Goal: Transaction & Acquisition: Purchase product/service

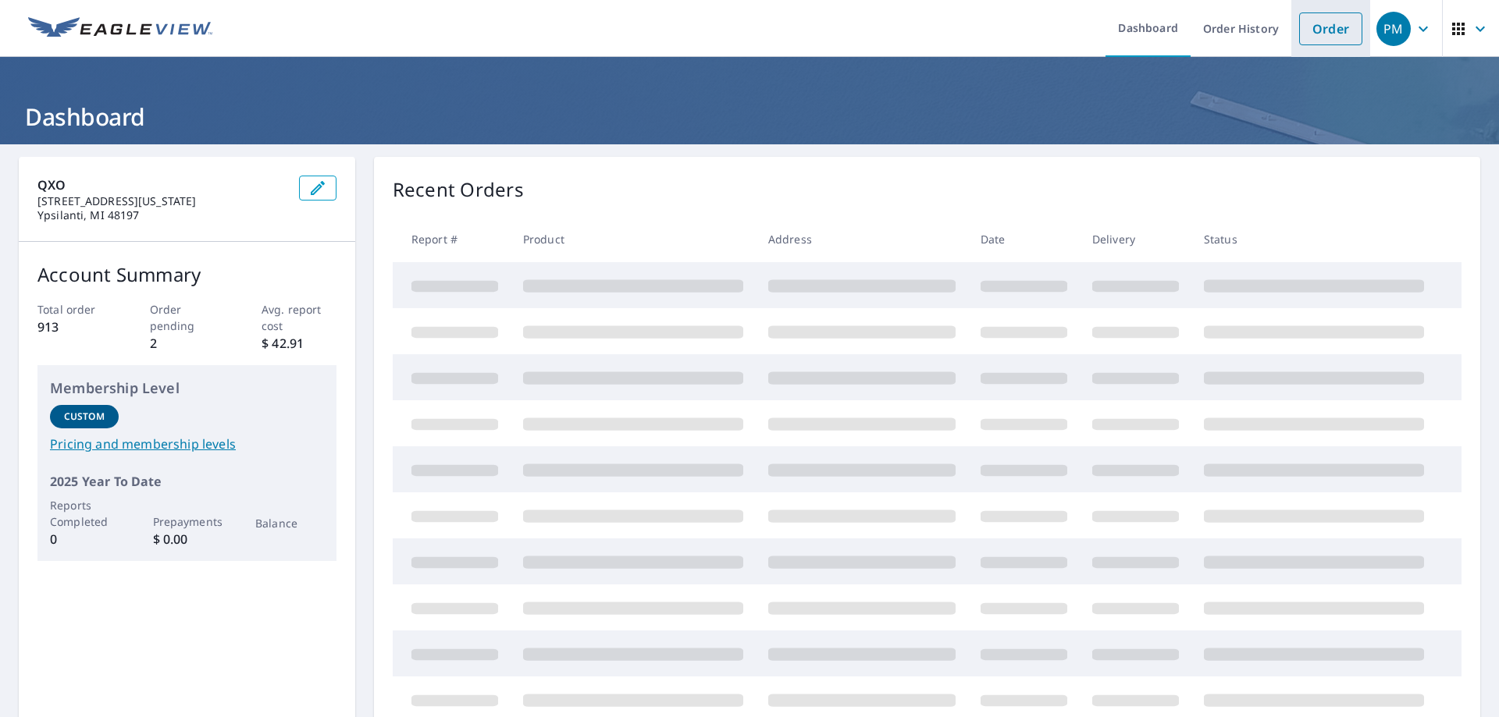
click at [1301, 36] on link "Order" at bounding box center [1330, 28] width 63 height 33
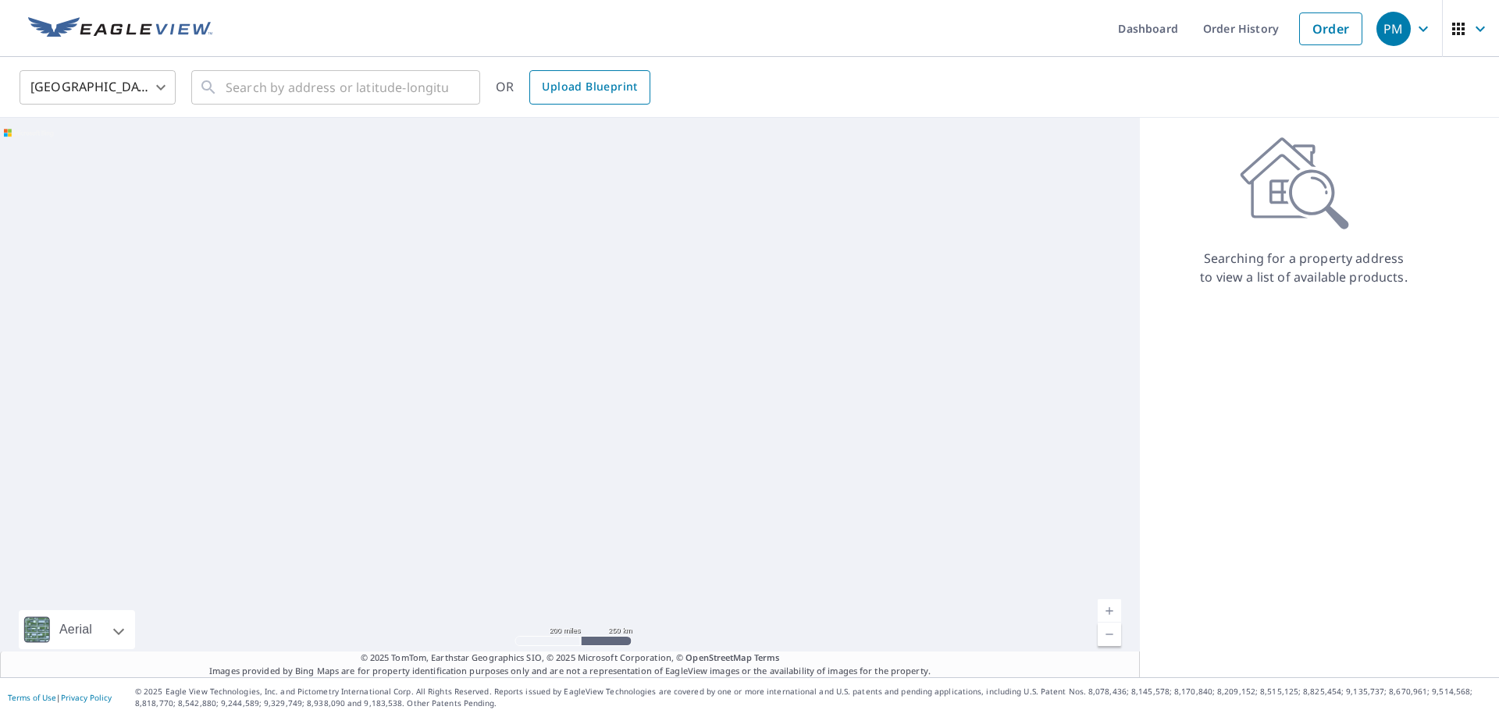
click at [593, 84] on span "Upload Blueprint" at bounding box center [589, 87] width 95 height 20
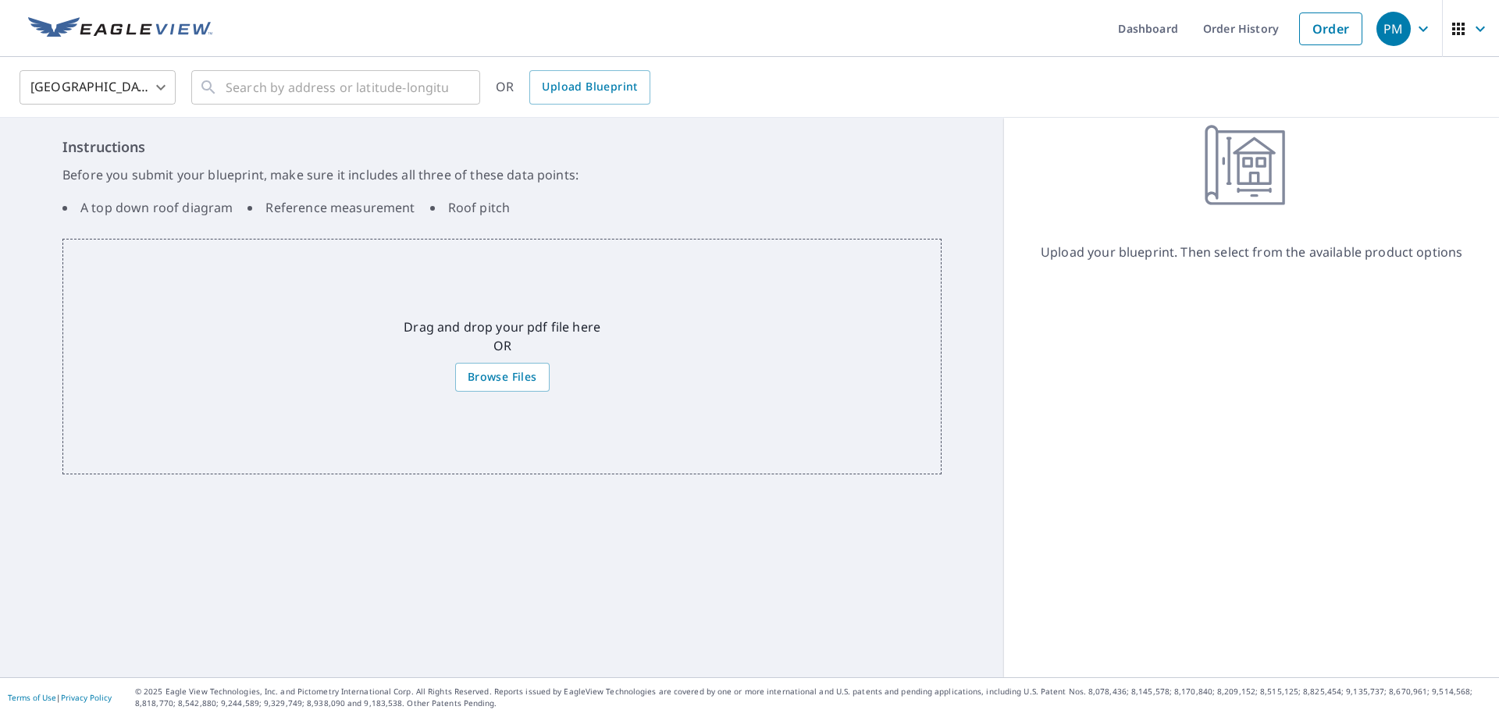
click at [507, 358] on div "Drag and drop your pdf file here OR Browse Files" at bounding box center [501, 357] width 879 height 236
click at [509, 370] on span "Browse Files" at bounding box center [502, 378] width 69 height 20
click at [0, 0] on input "Browse Files" at bounding box center [0, 0] width 0 height 0
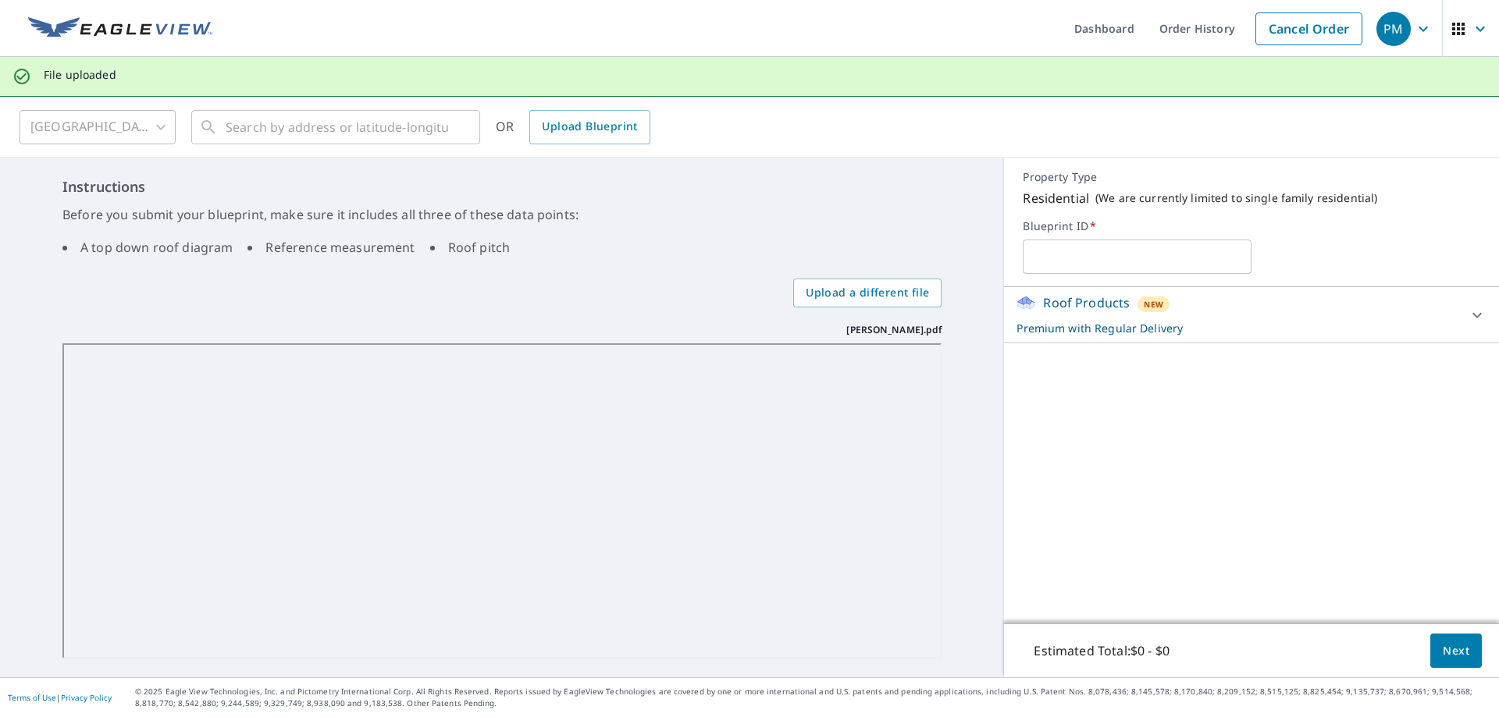
click at [1206, 332] on p "Premium with Regular Delivery" at bounding box center [1237, 328] width 442 height 16
click at [1456, 644] on span "Next" at bounding box center [1455, 652] width 27 height 20
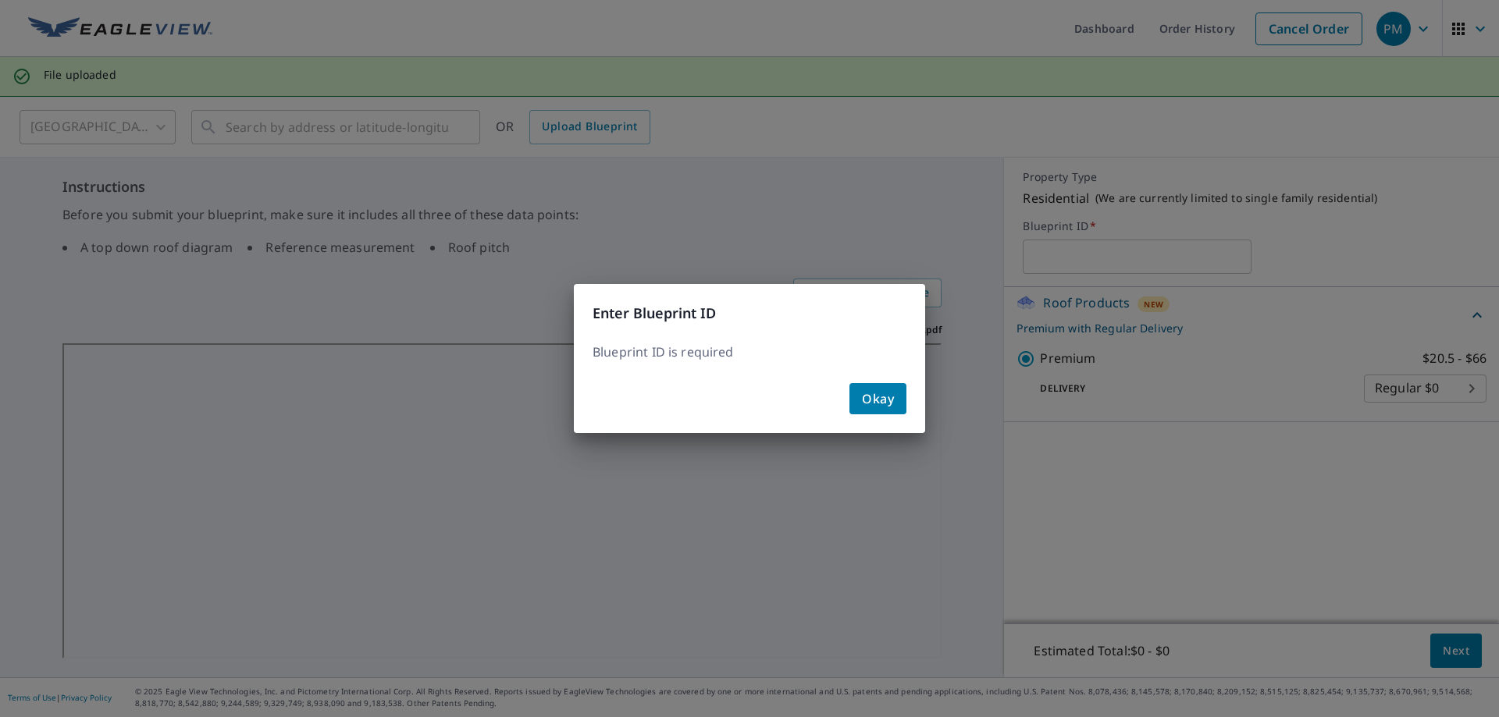
click at [898, 403] on button "Okay" at bounding box center [877, 398] width 57 height 31
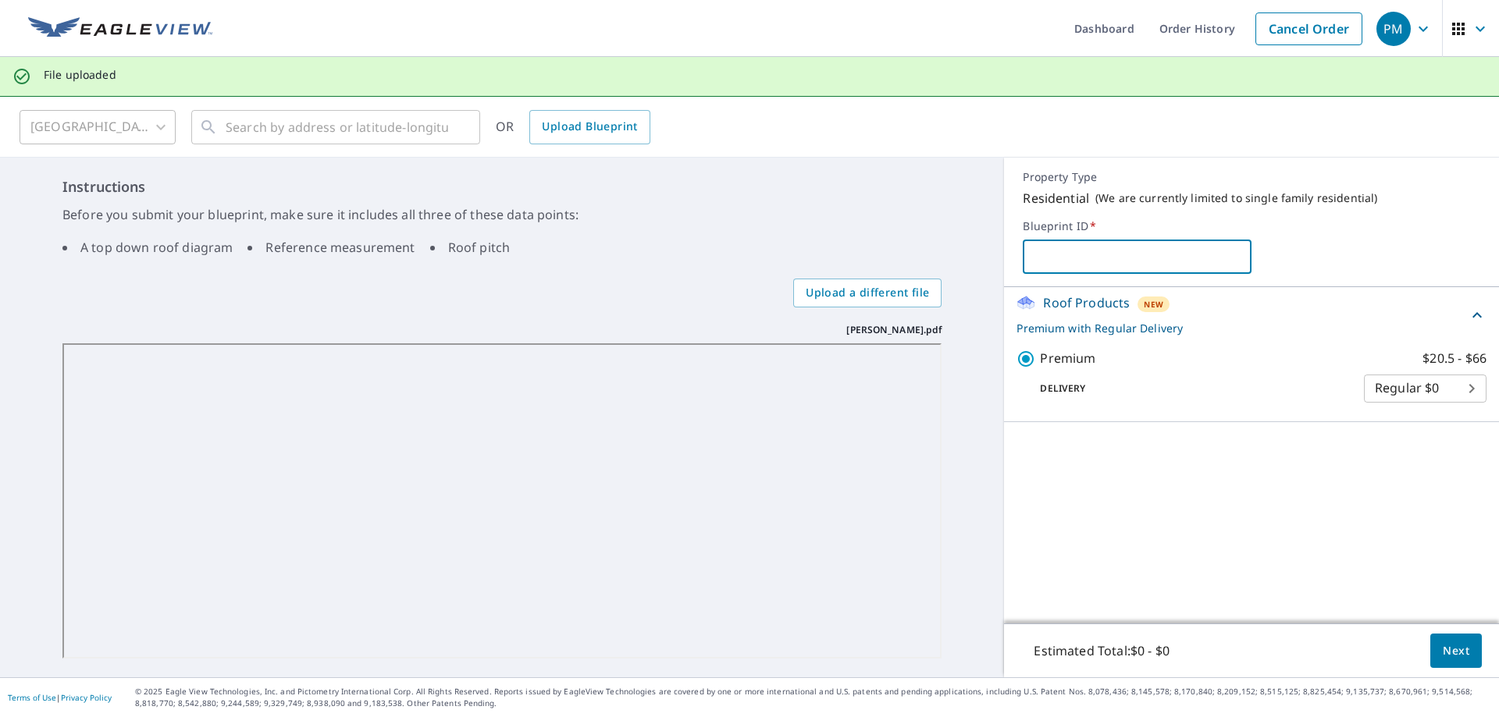
click at [1038, 257] on input "text" at bounding box center [1136, 257] width 229 height 44
type input "H"
type input "HP Caleb Cobb"
click at [1459, 635] on button "Next" at bounding box center [1456, 651] width 52 height 35
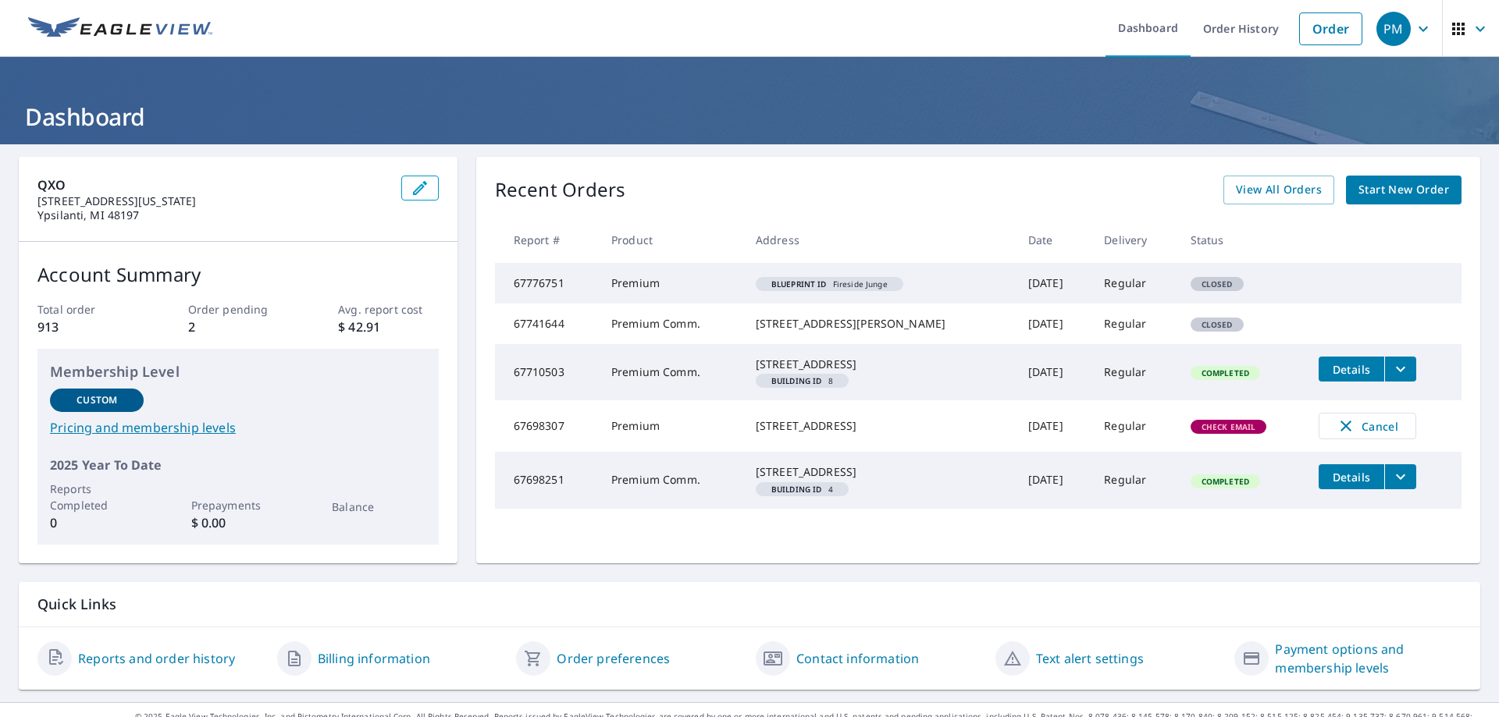
click at [1410, 194] on span "Start New Order" at bounding box center [1403, 190] width 91 height 20
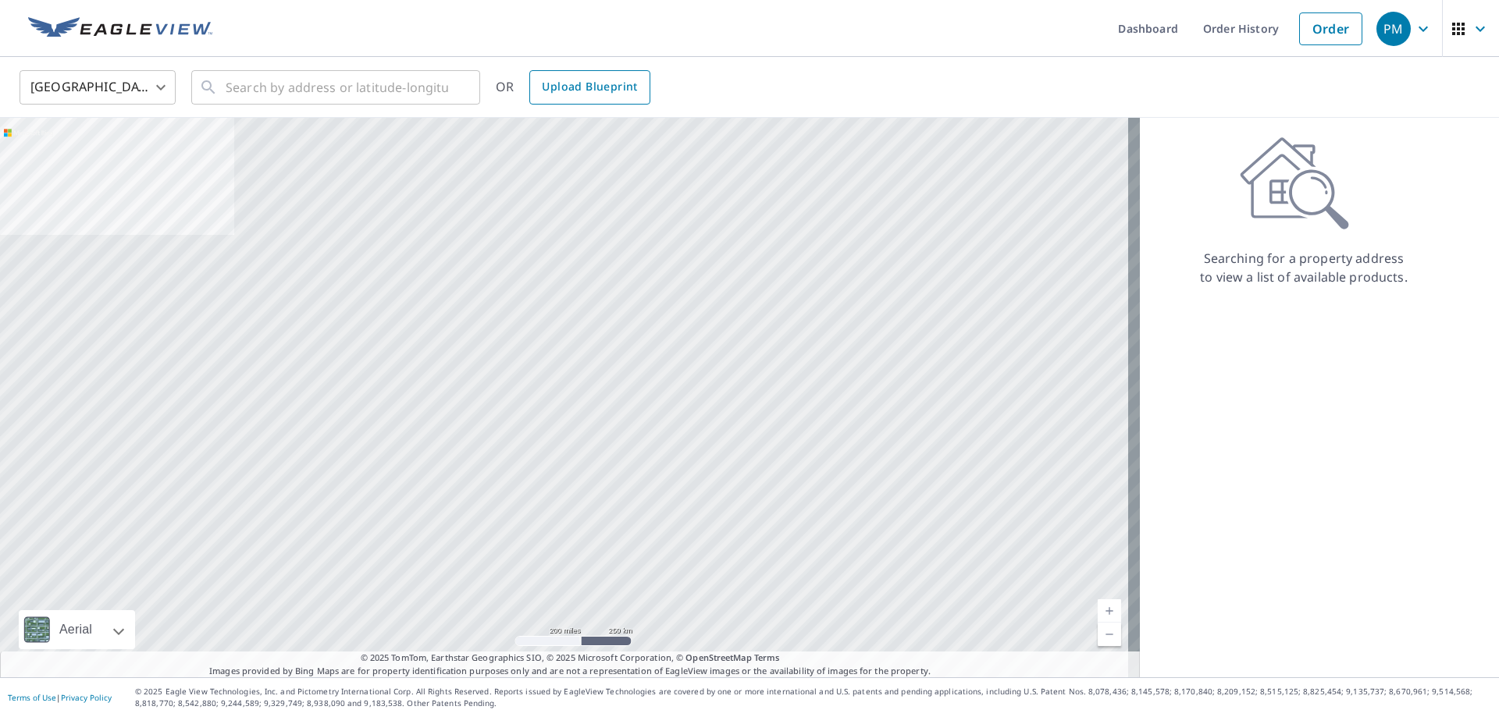
click at [606, 81] on span "Upload Blueprint" at bounding box center [589, 87] width 95 height 20
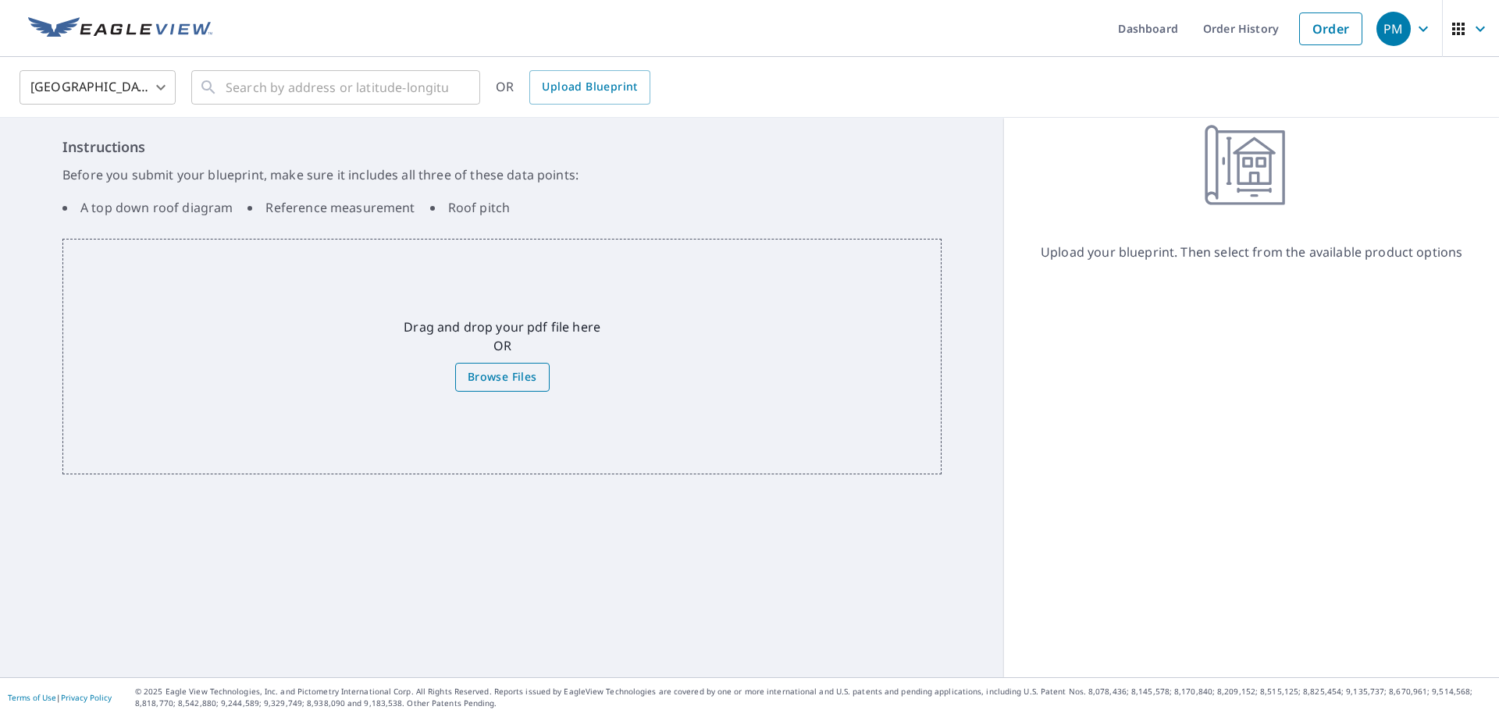
click at [520, 376] on span "Browse Files" at bounding box center [502, 378] width 69 height 20
click at [0, 0] on input "Browse Files" at bounding box center [0, 0] width 0 height 0
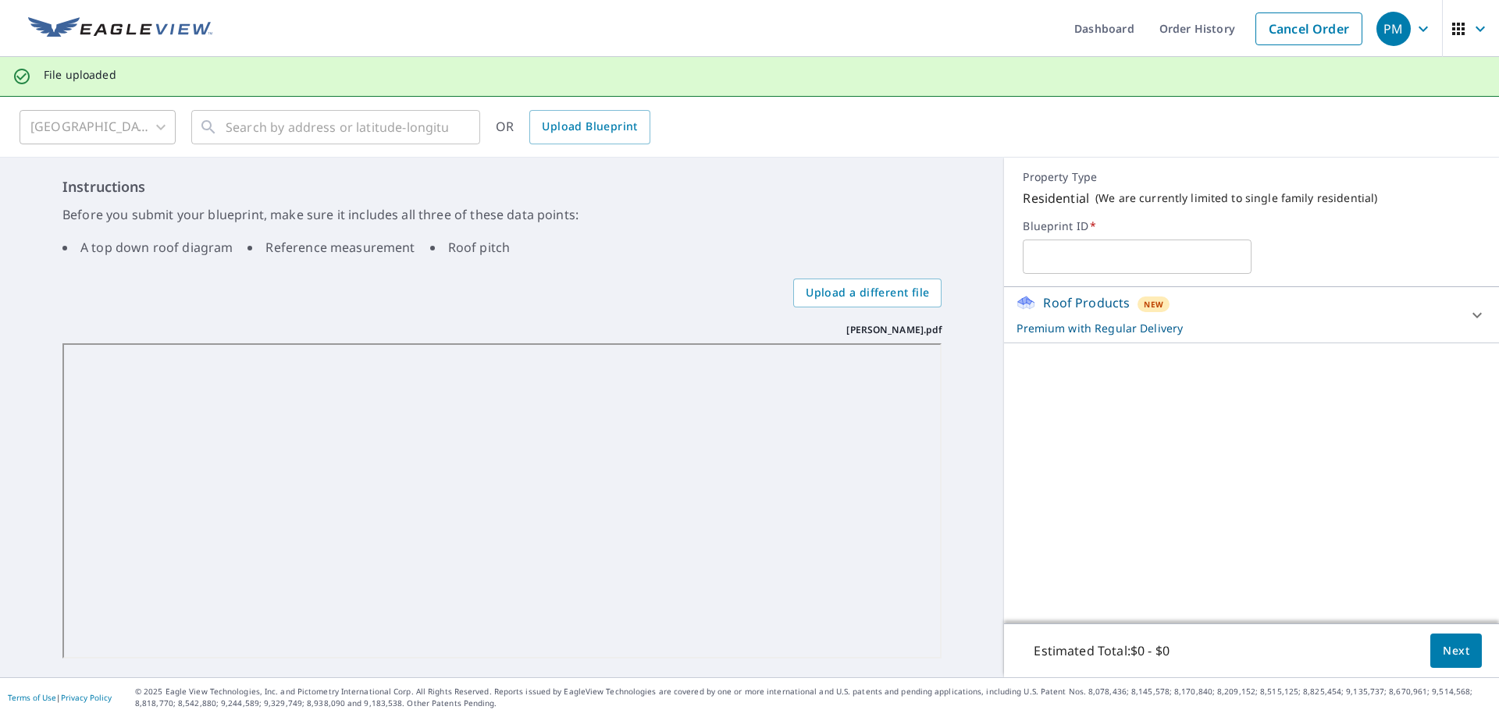
click at [1067, 249] on input "text" at bounding box center [1136, 257] width 229 height 44
type input "HP Tylor"
click at [1430, 661] on button "Next" at bounding box center [1456, 651] width 52 height 35
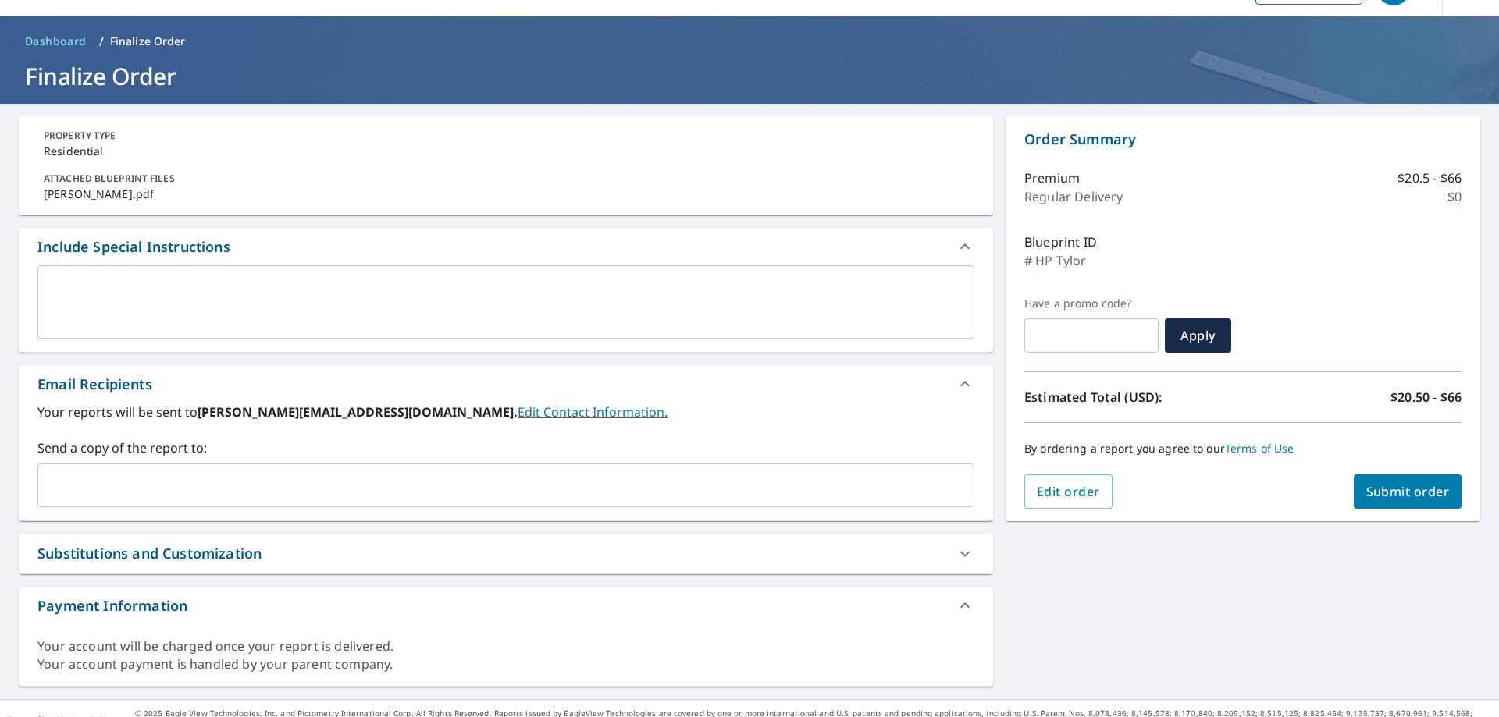
scroll to position [62, 0]
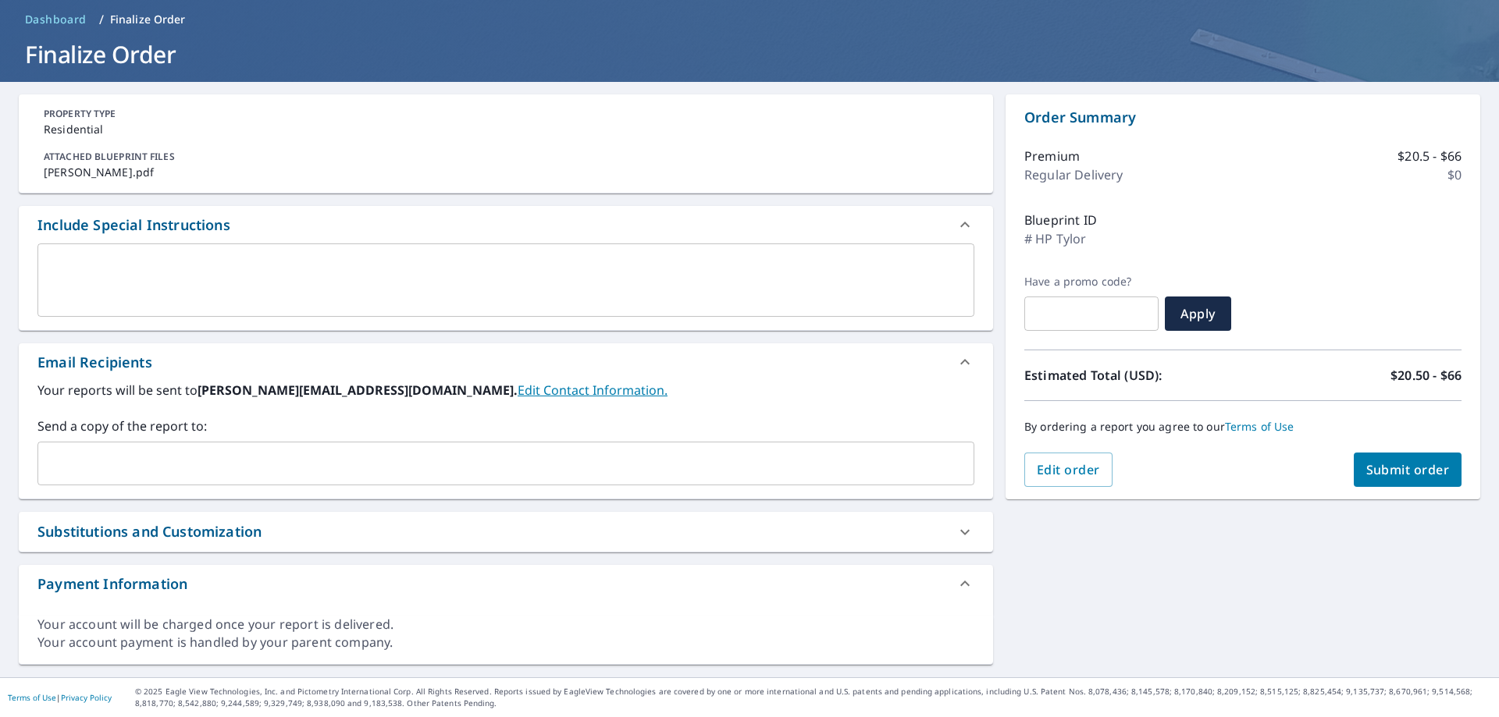
click at [172, 469] on input "text" at bounding box center [493, 464] width 899 height 30
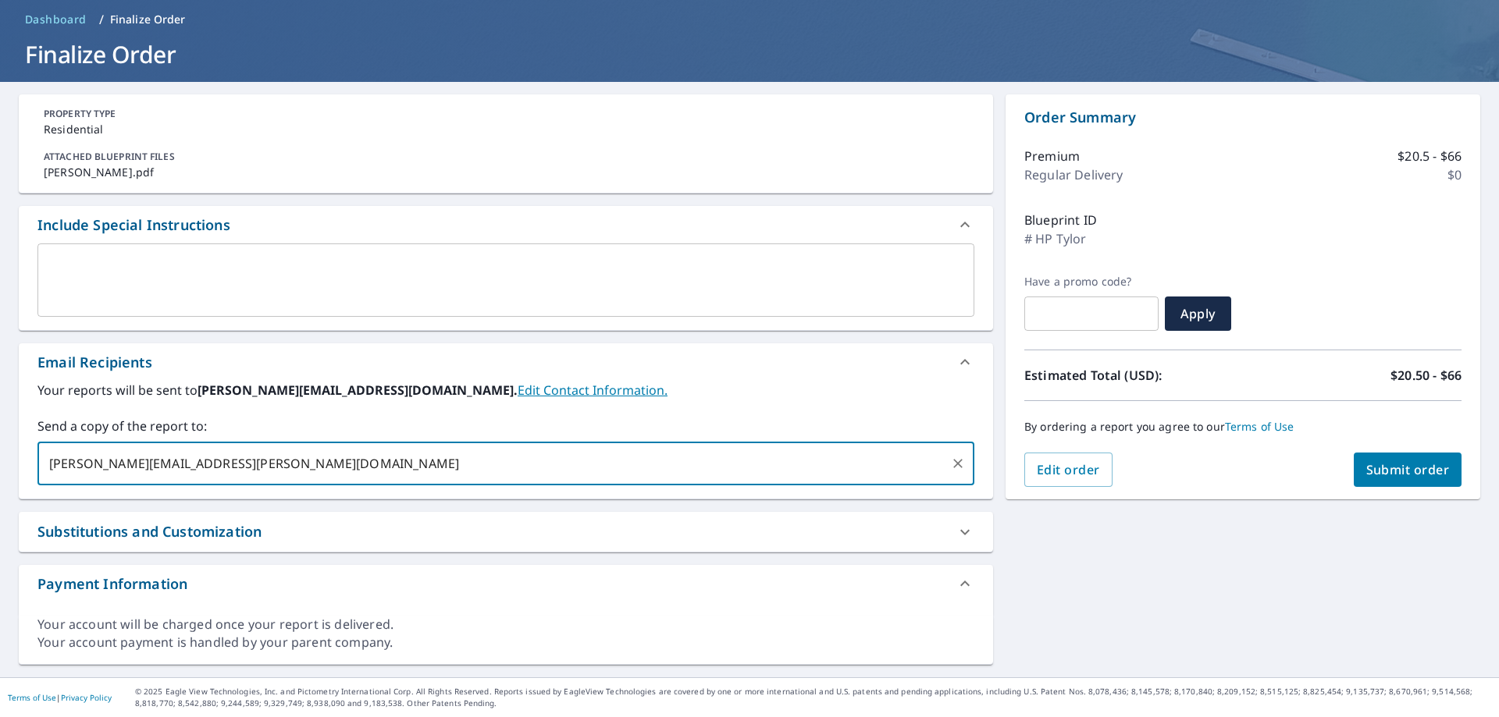
type input "[PERSON_NAME][EMAIL_ADDRESS][PERSON_NAME][DOMAIN_NAME]"
checkbox input "true"
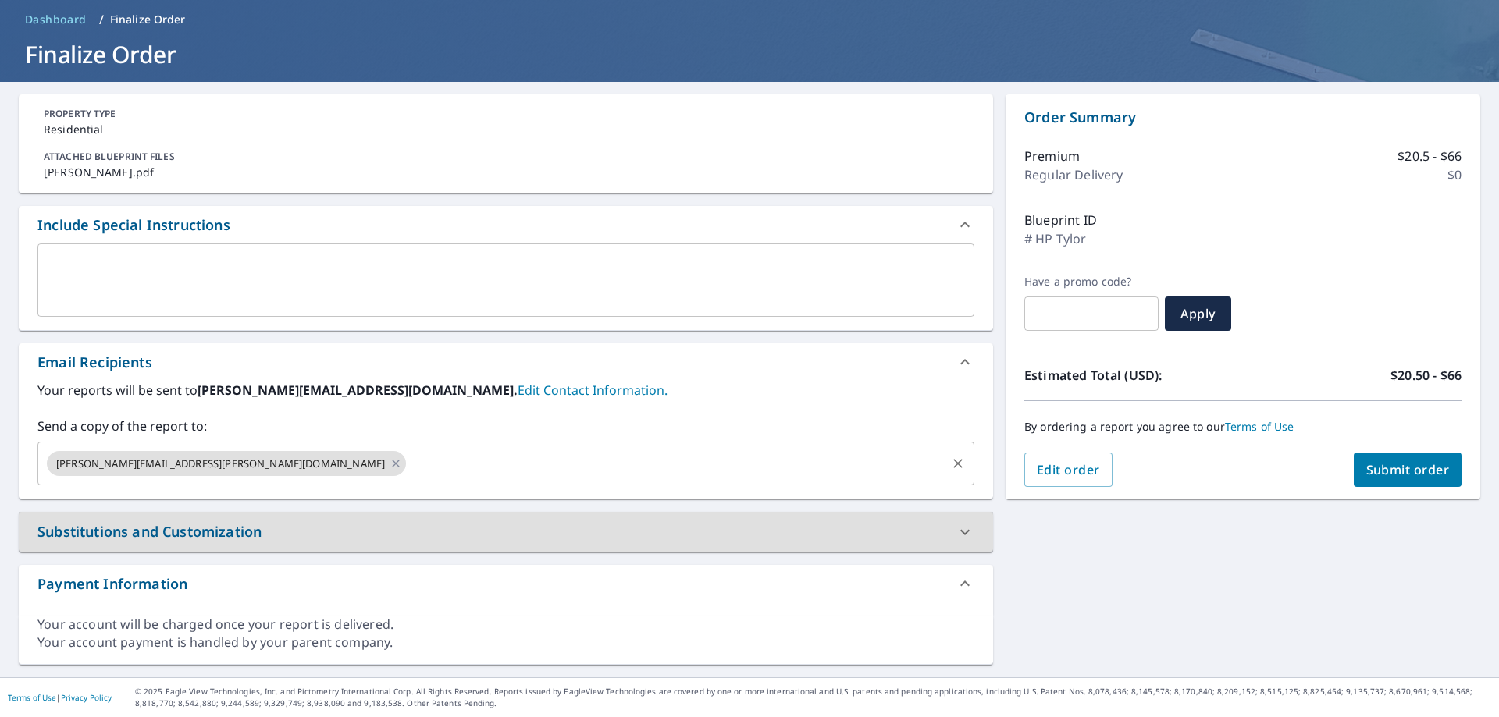
click at [408, 457] on input "text" at bounding box center [675, 464] width 535 height 30
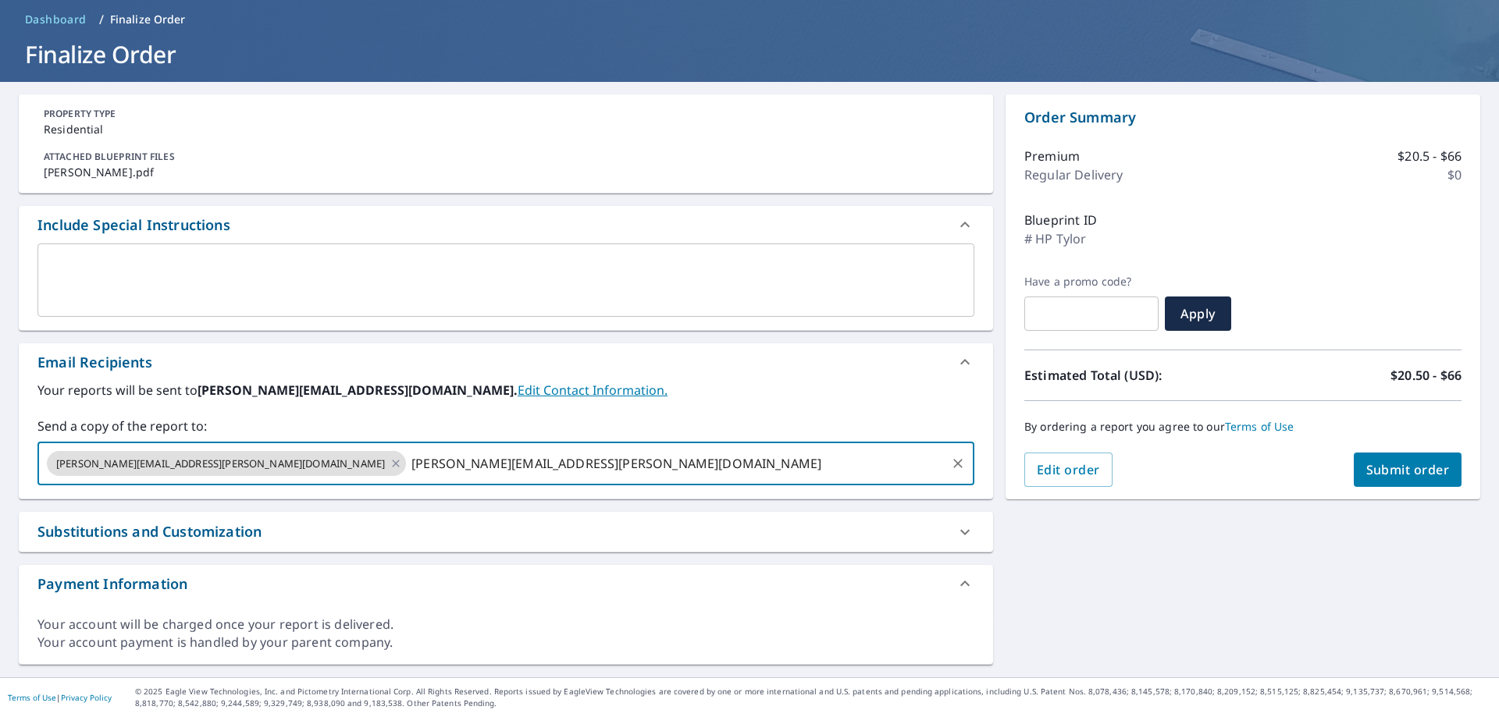
type input "[PERSON_NAME][EMAIL_ADDRESS][PERSON_NAME][DOMAIN_NAME]"
click at [1381, 467] on span "Submit order" at bounding box center [1408, 469] width 84 height 17
checkbox input "true"
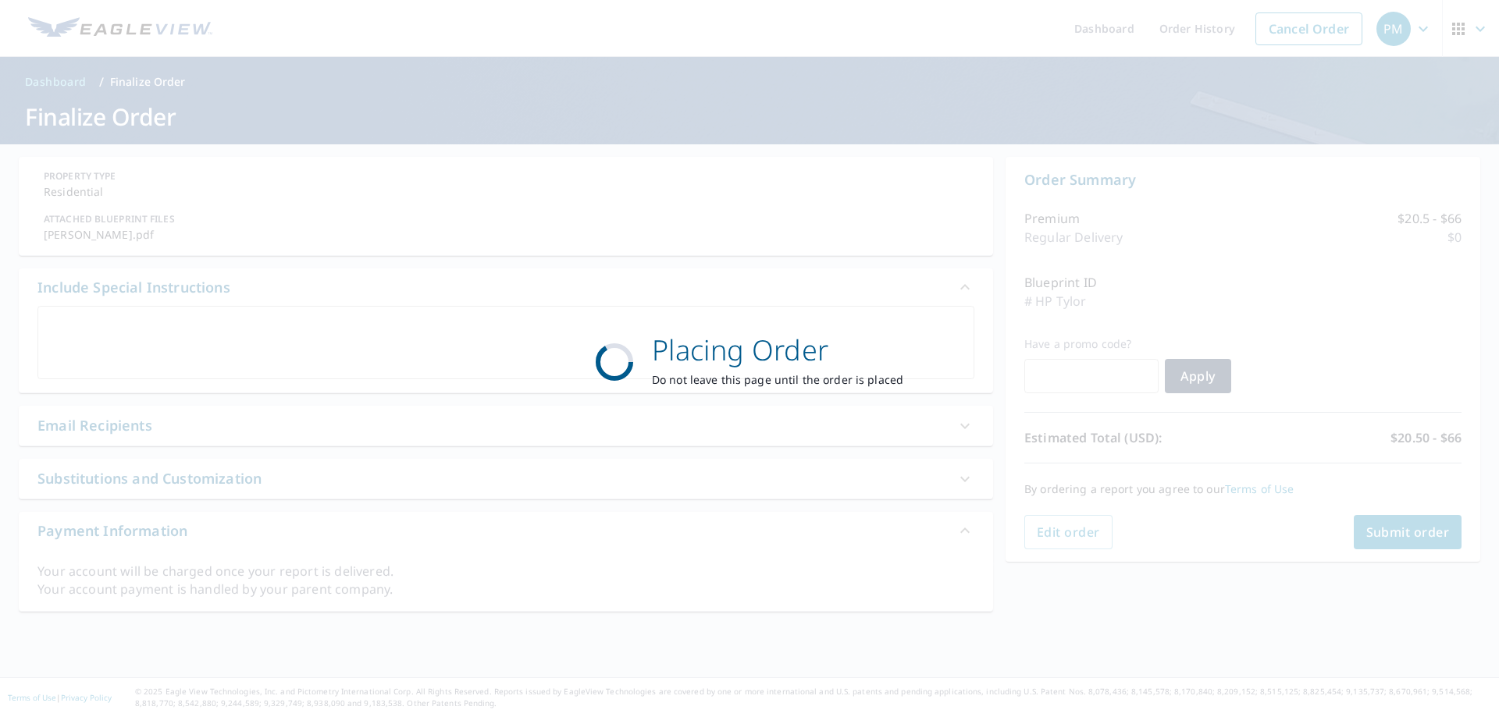
scroll to position [0, 0]
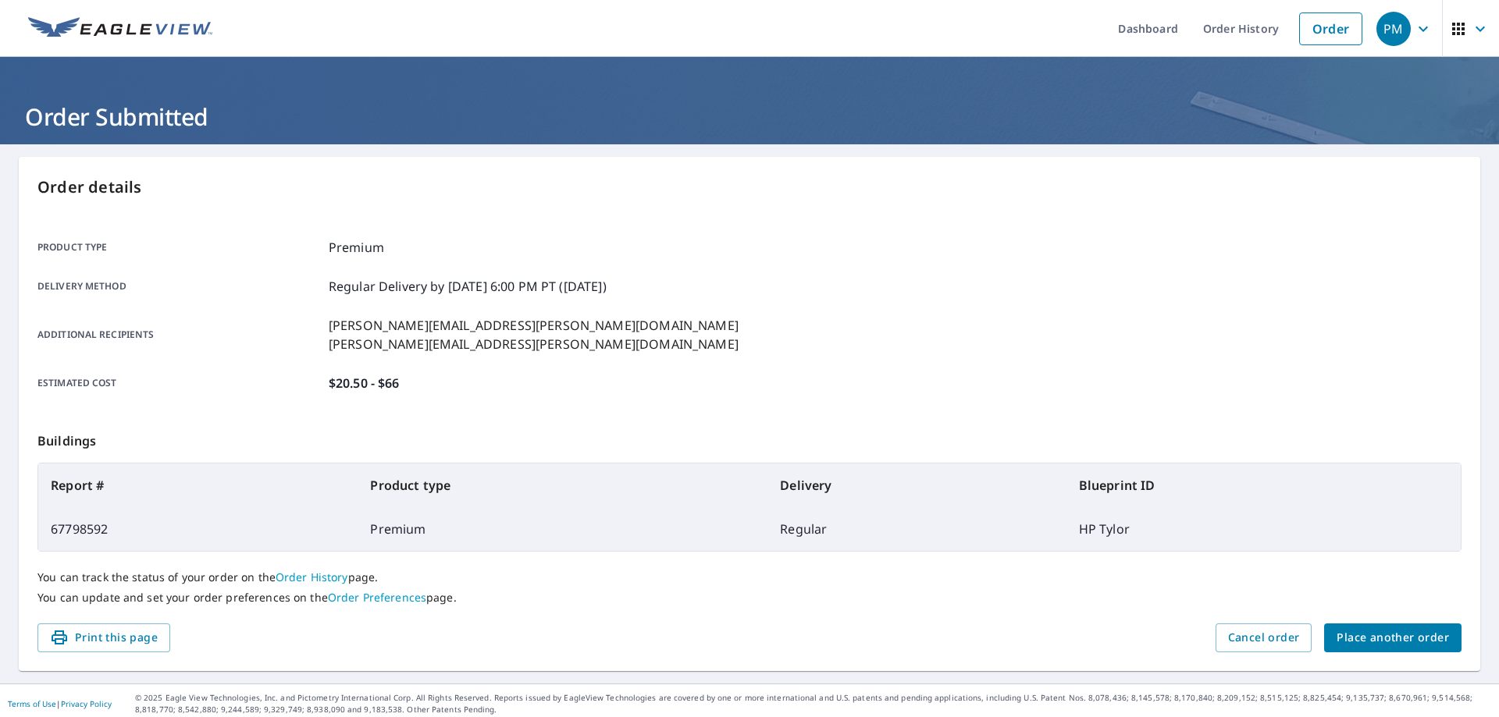
click at [1413, 28] on icon "button" at bounding box center [1422, 29] width 19 height 19
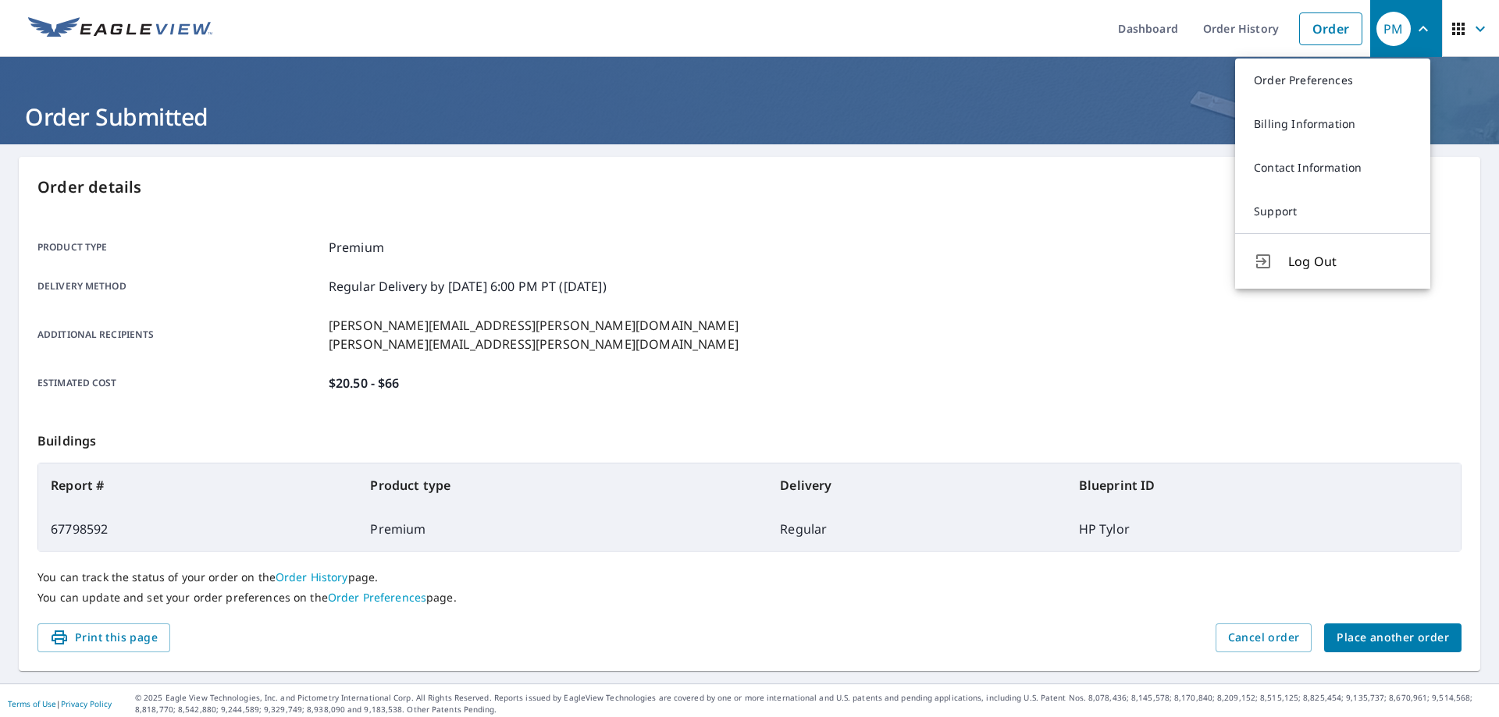
click at [1405, 639] on span "Place another order" at bounding box center [1392, 638] width 112 height 20
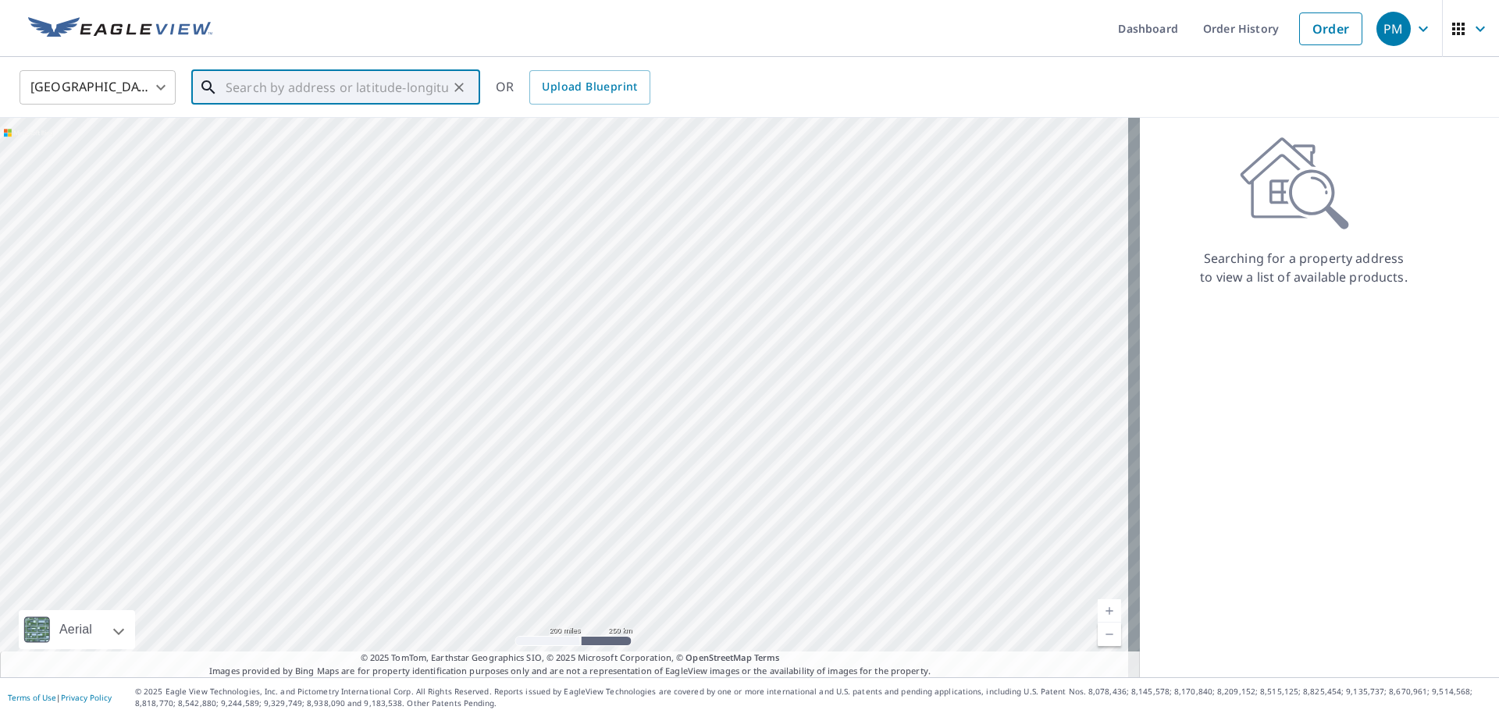
click at [372, 71] on input "text" at bounding box center [337, 88] width 222 height 44
click at [337, 148] on p "[GEOGRAPHIC_DATA]" at bounding box center [344, 150] width 245 height 16
type input "[STREET_ADDRESS]"
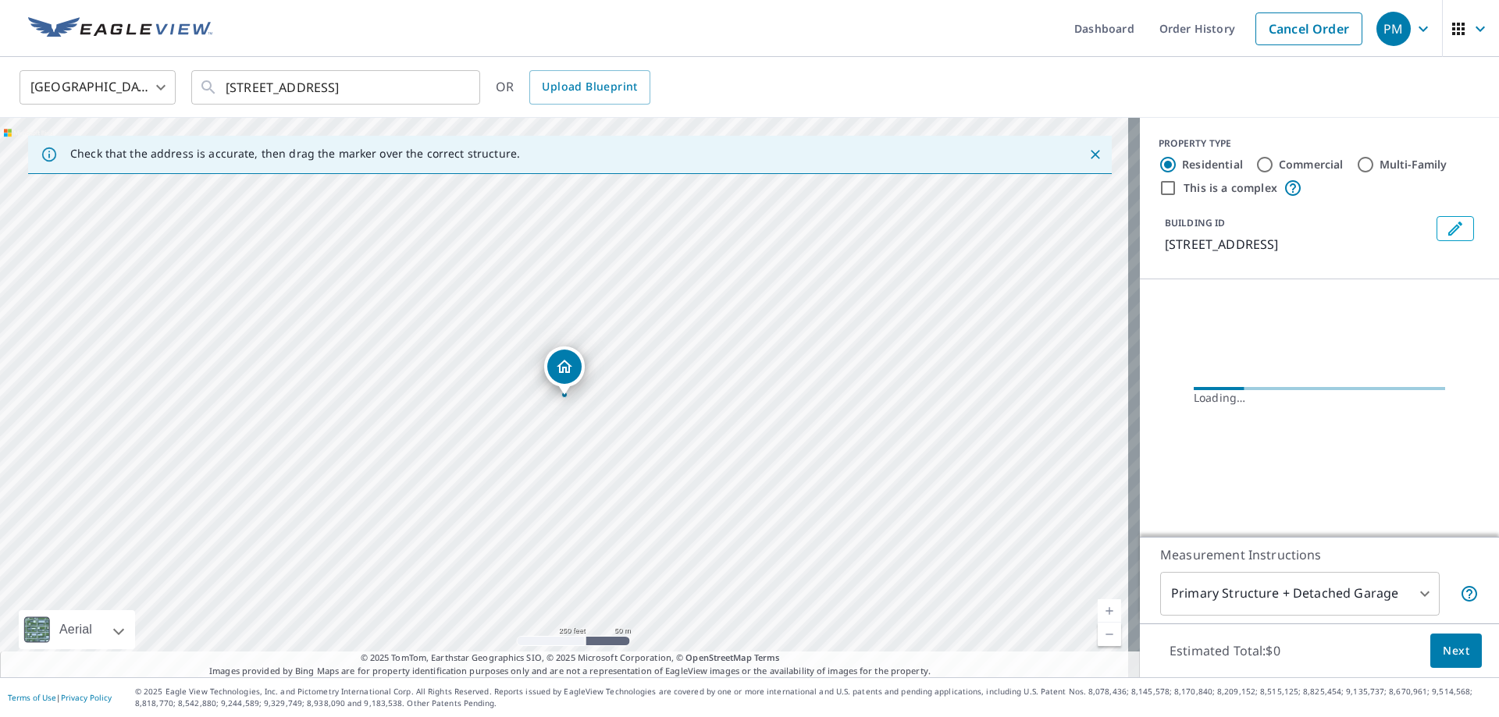
click at [1448, 649] on span "Next" at bounding box center [1455, 652] width 27 height 20
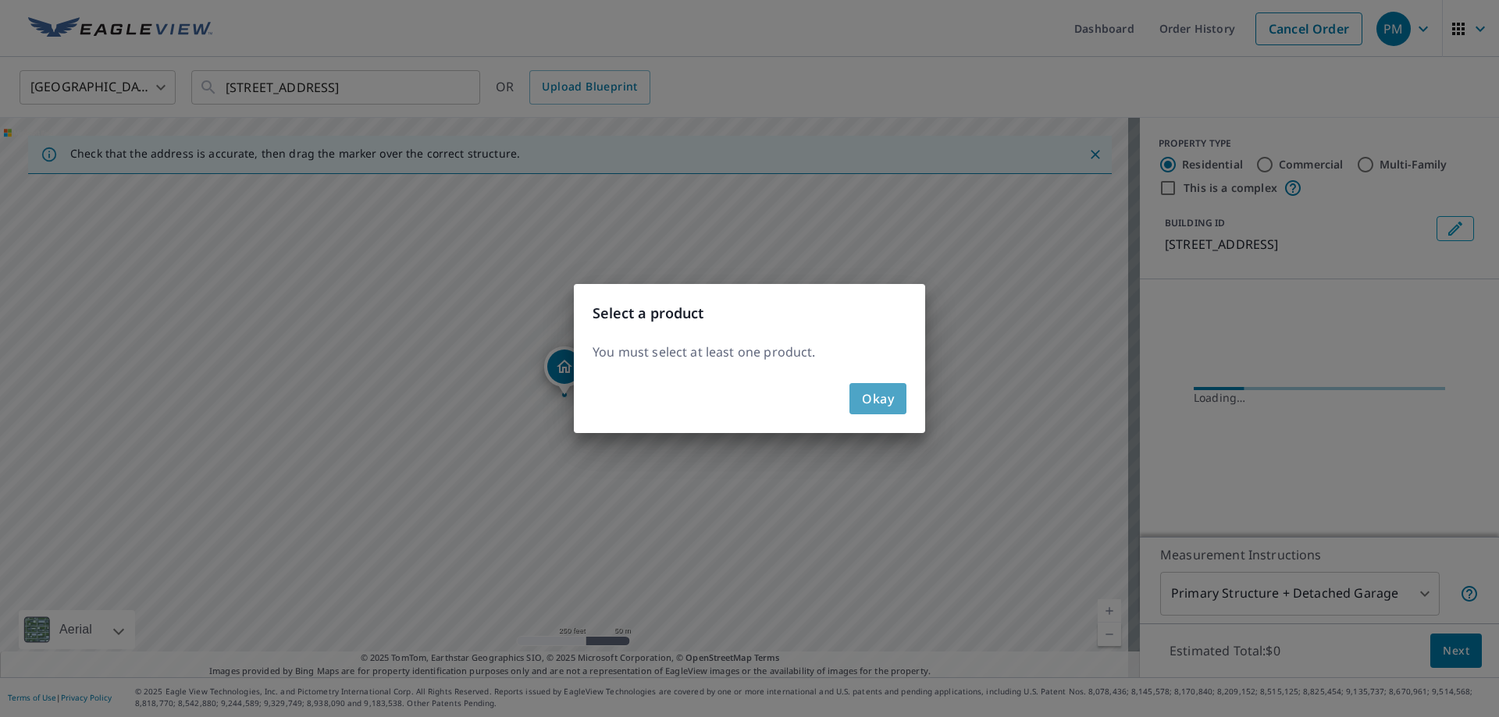
click at [874, 389] on span "Okay" at bounding box center [878, 399] width 32 height 22
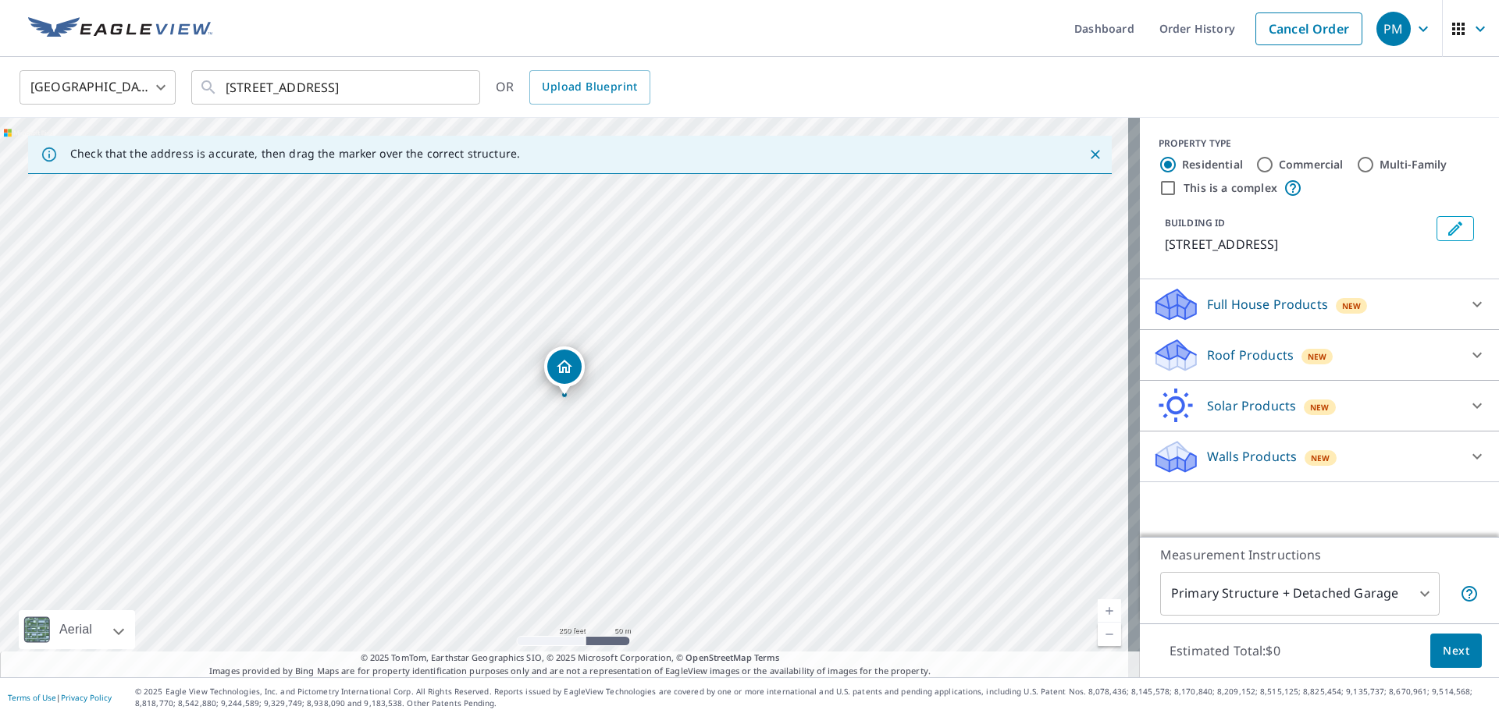
click at [1321, 350] on div "Roof Products New" at bounding box center [1305, 355] width 306 height 37
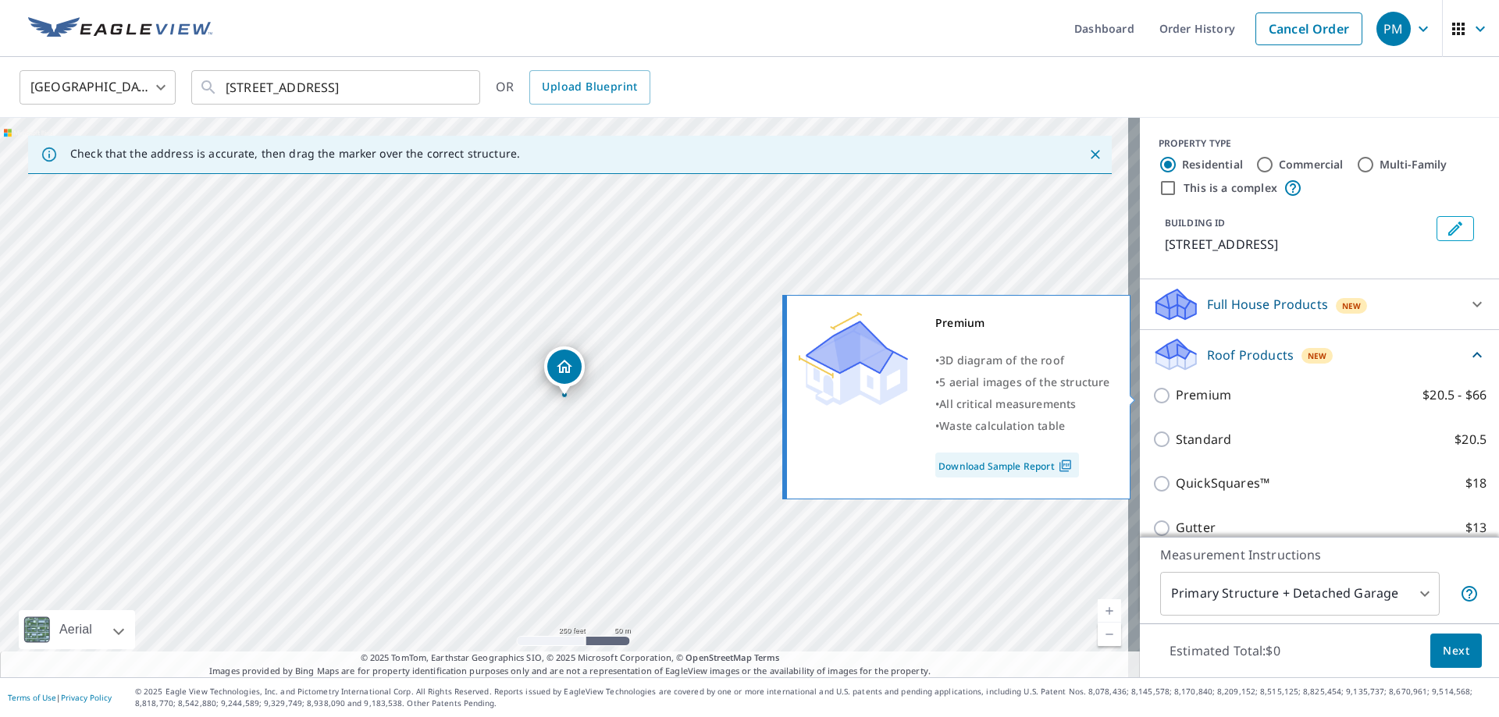
click at [1278, 396] on label "Premium $20.5 - $66" at bounding box center [1330, 396] width 311 height 20
click at [1175, 396] on input "Premium $20.5 - $66" at bounding box center [1163, 395] width 23 height 19
checkbox input "true"
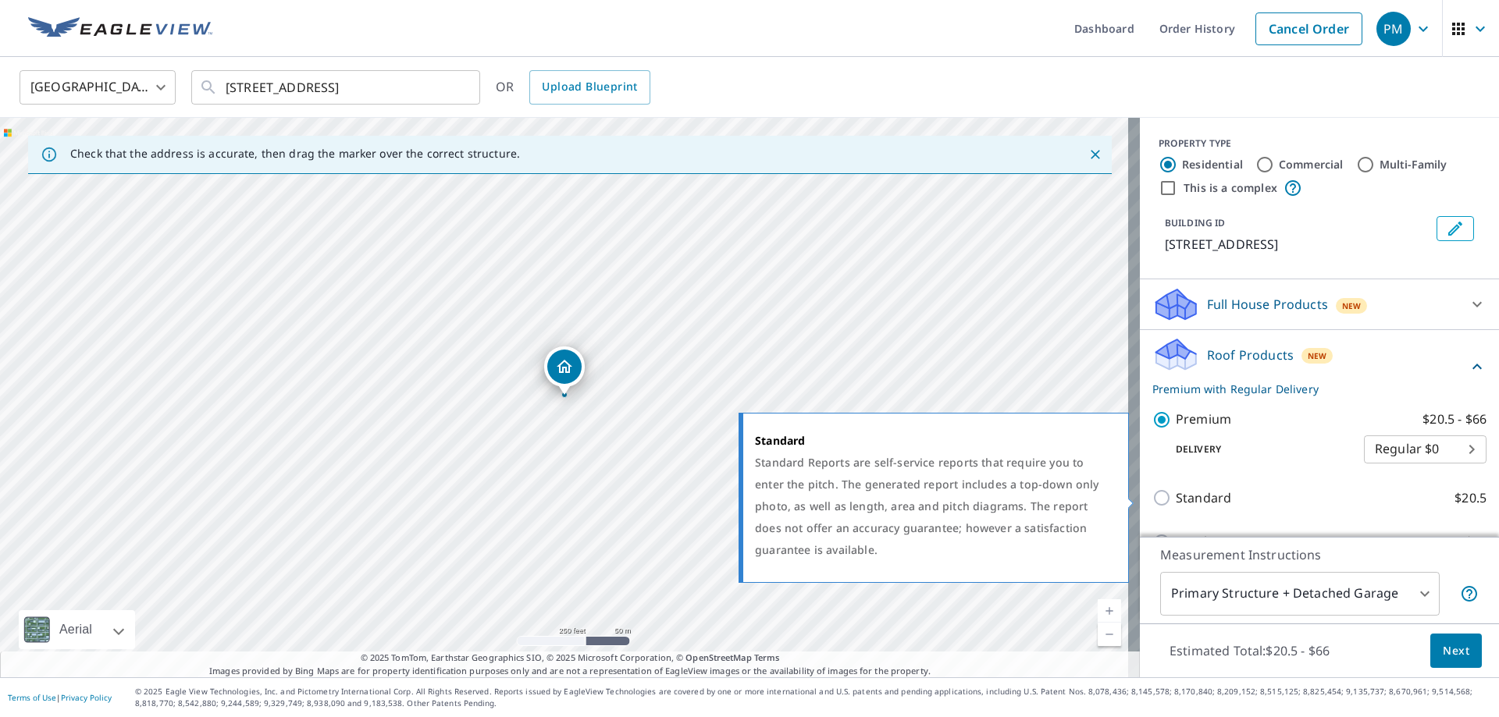
scroll to position [225, 0]
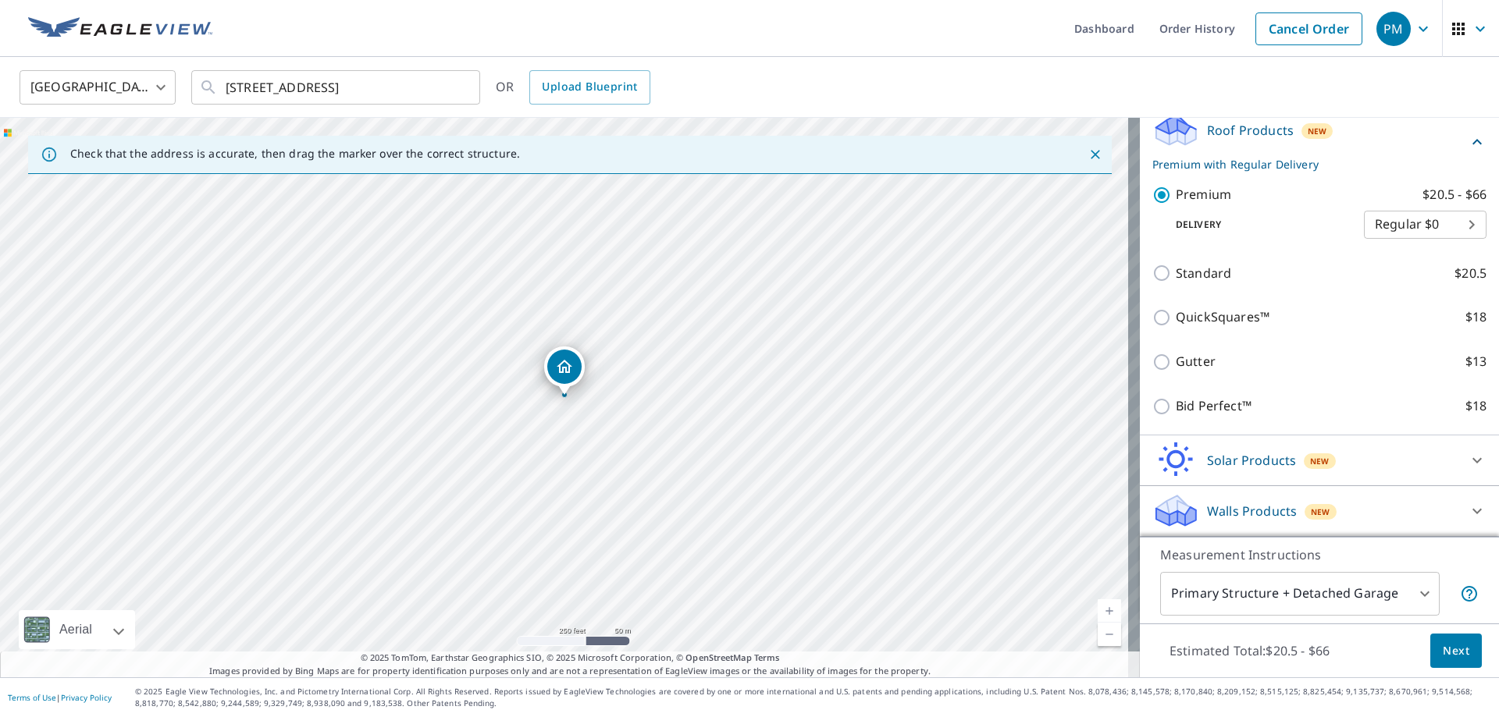
click at [1462, 645] on button "Next" at bounding box center [1456, 651] width 52 height 35
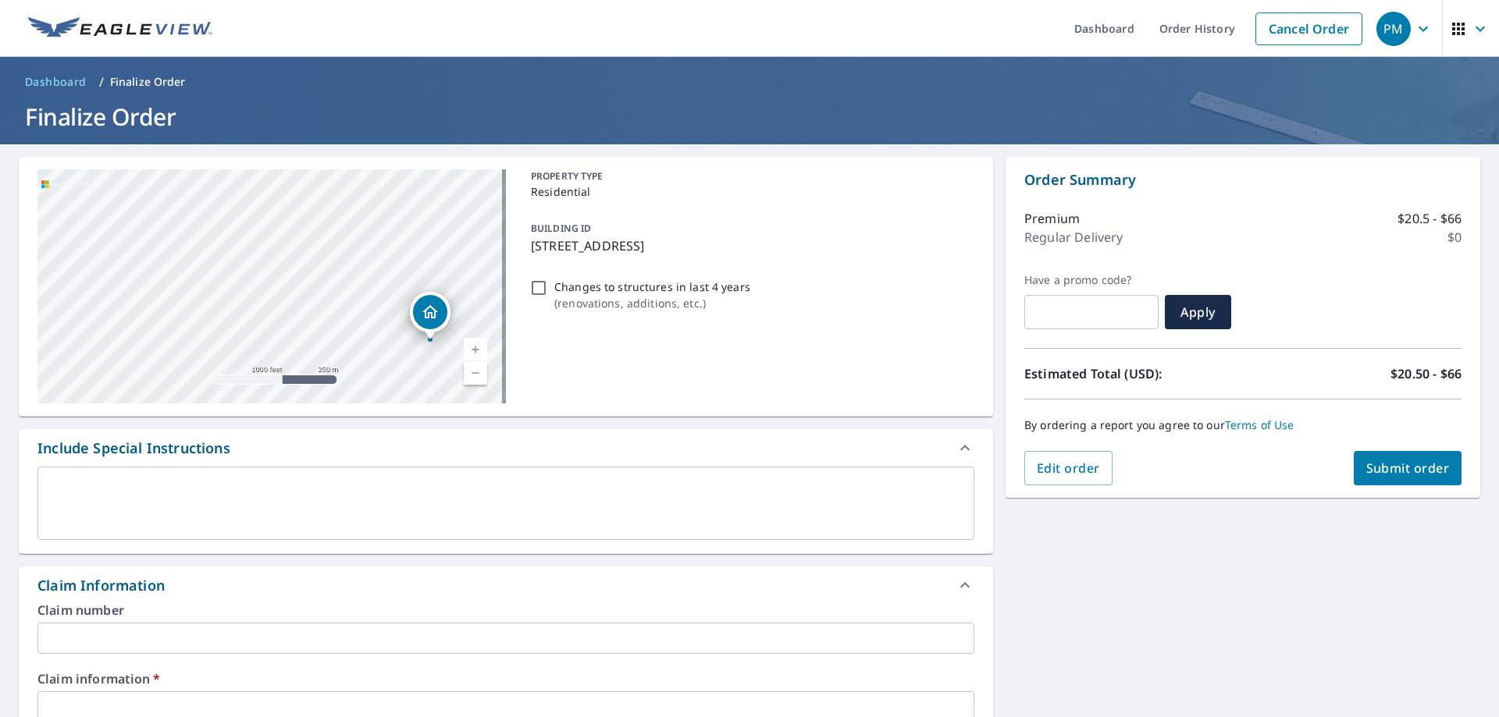
click at [162, 641] on input "text" at bounding box center [505, 638] width 937 height 31
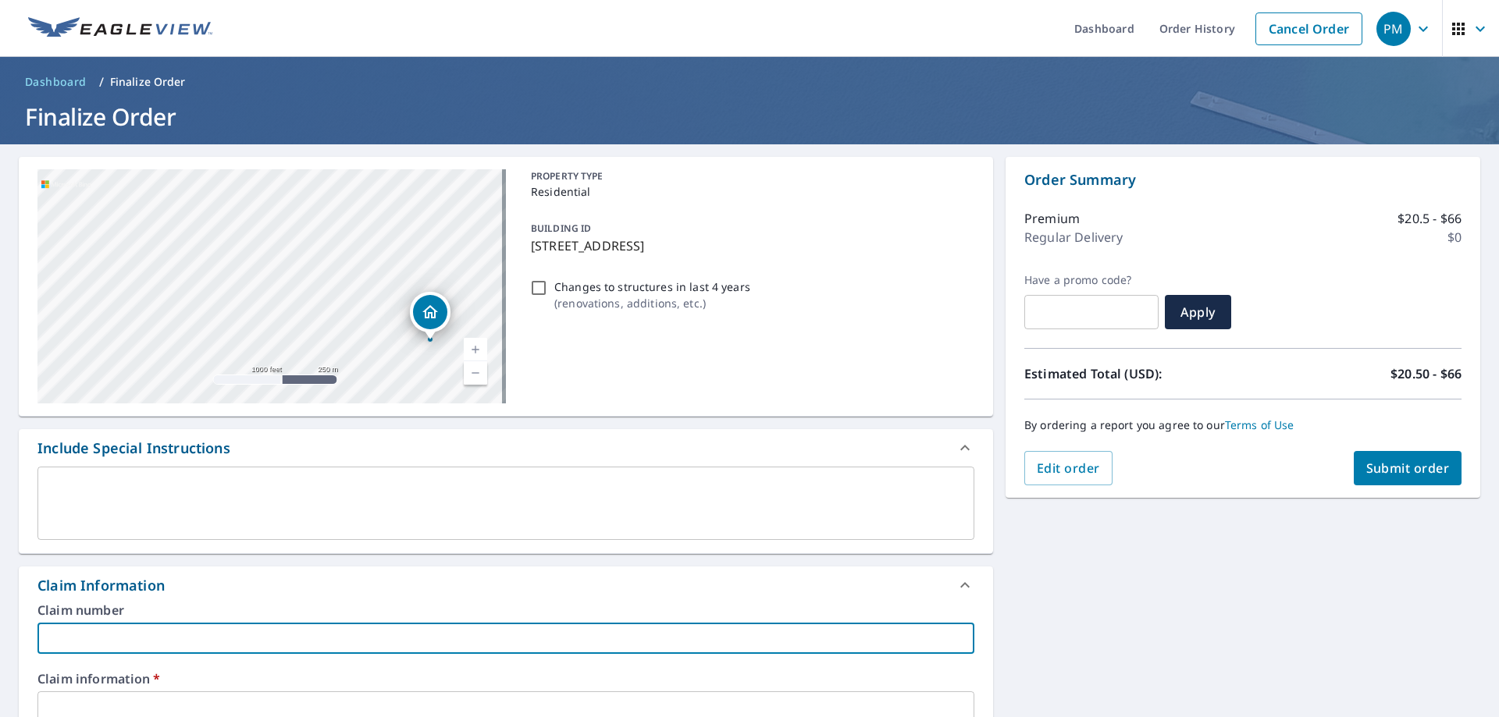
scroll to position [234, 0]
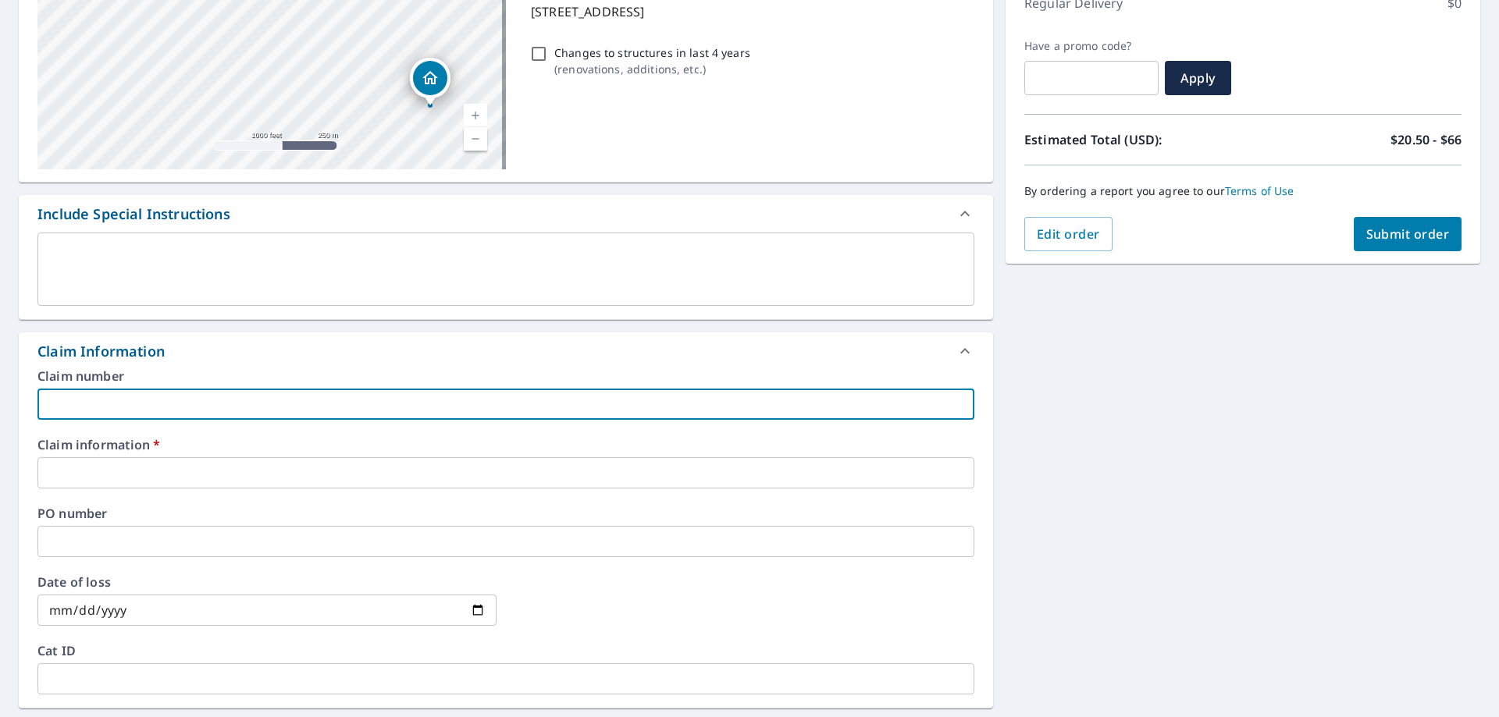
click at [73, 480] on input "text" at bounding box center [505, 472] width 937 height 31
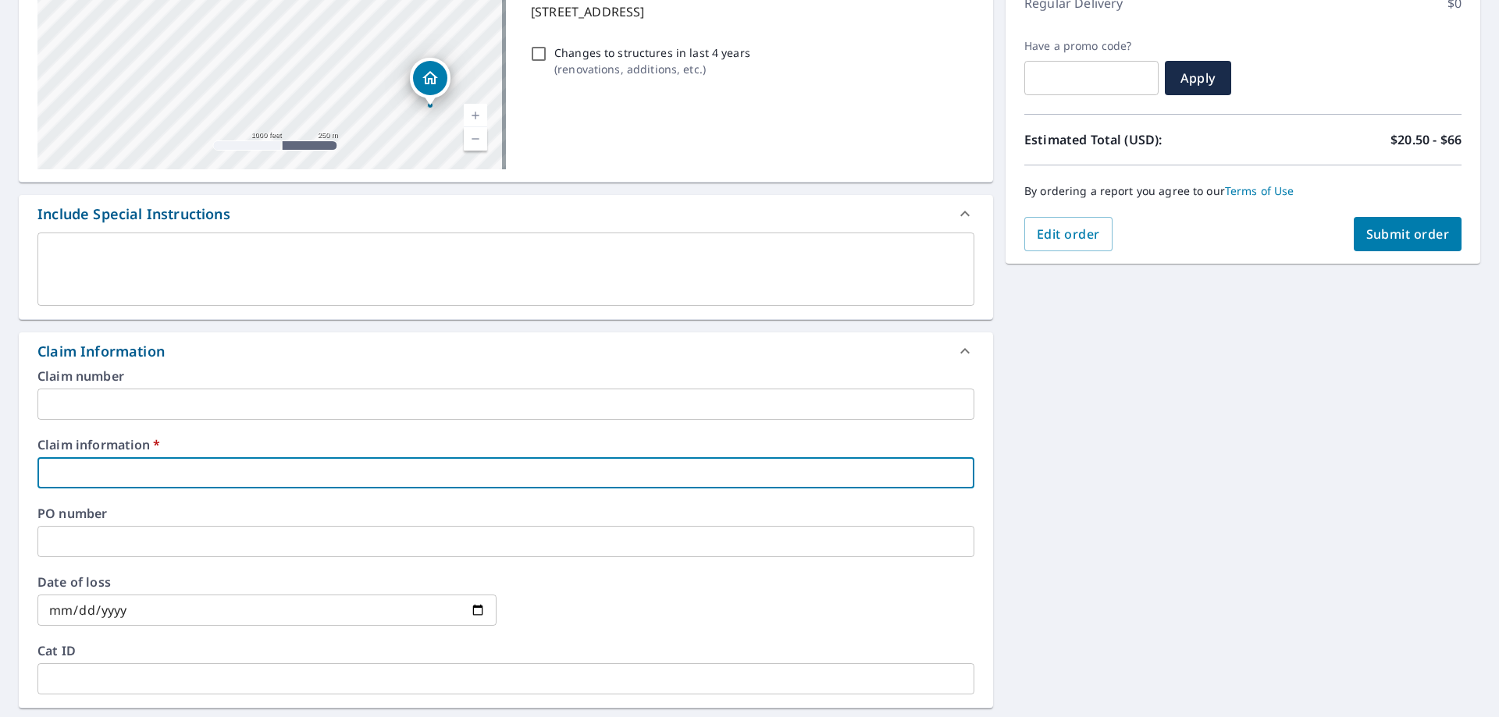
type input "3"
checkbox input "true"
type input "34"
checkbox input "true"
type input "348"
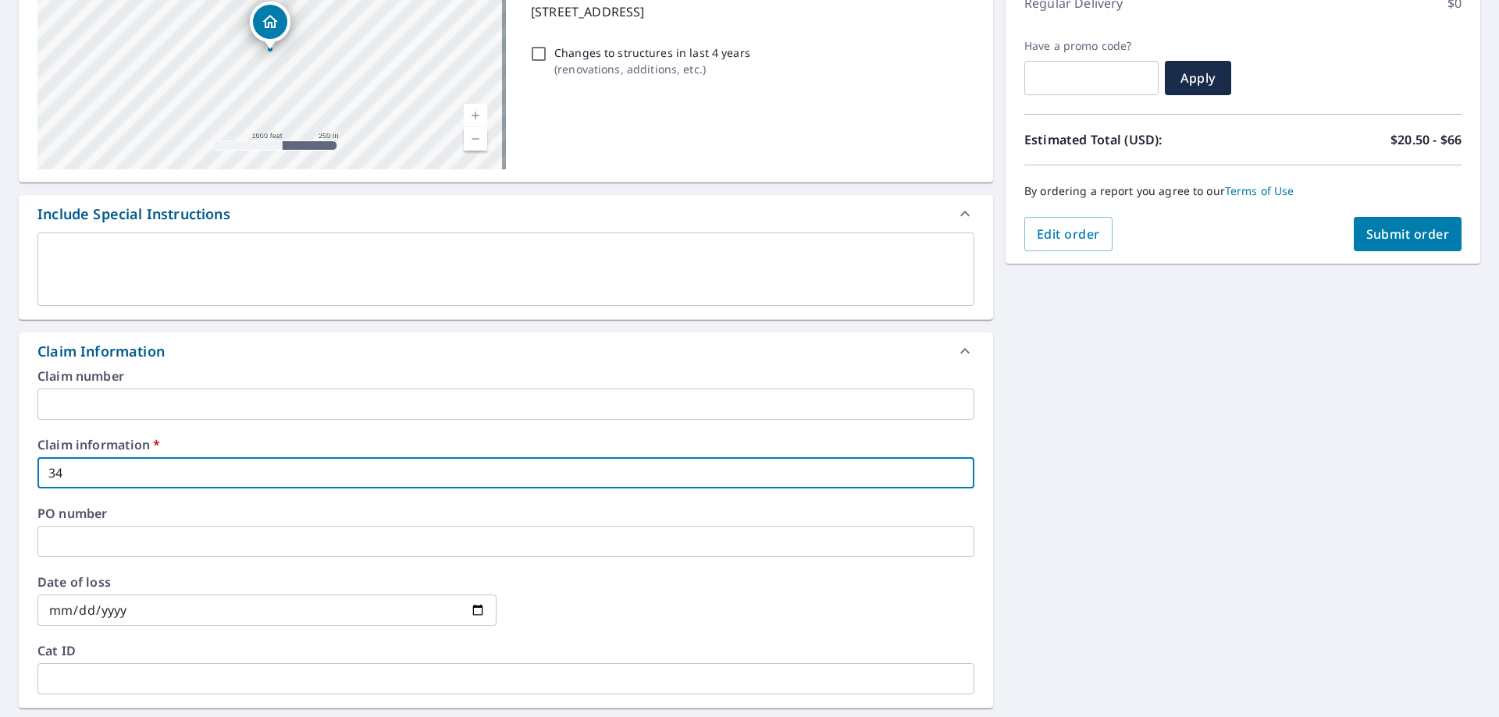
checkbox input "true"
type input "3482"
checkbox input "true"
type input "34822"
checkbox input "true"
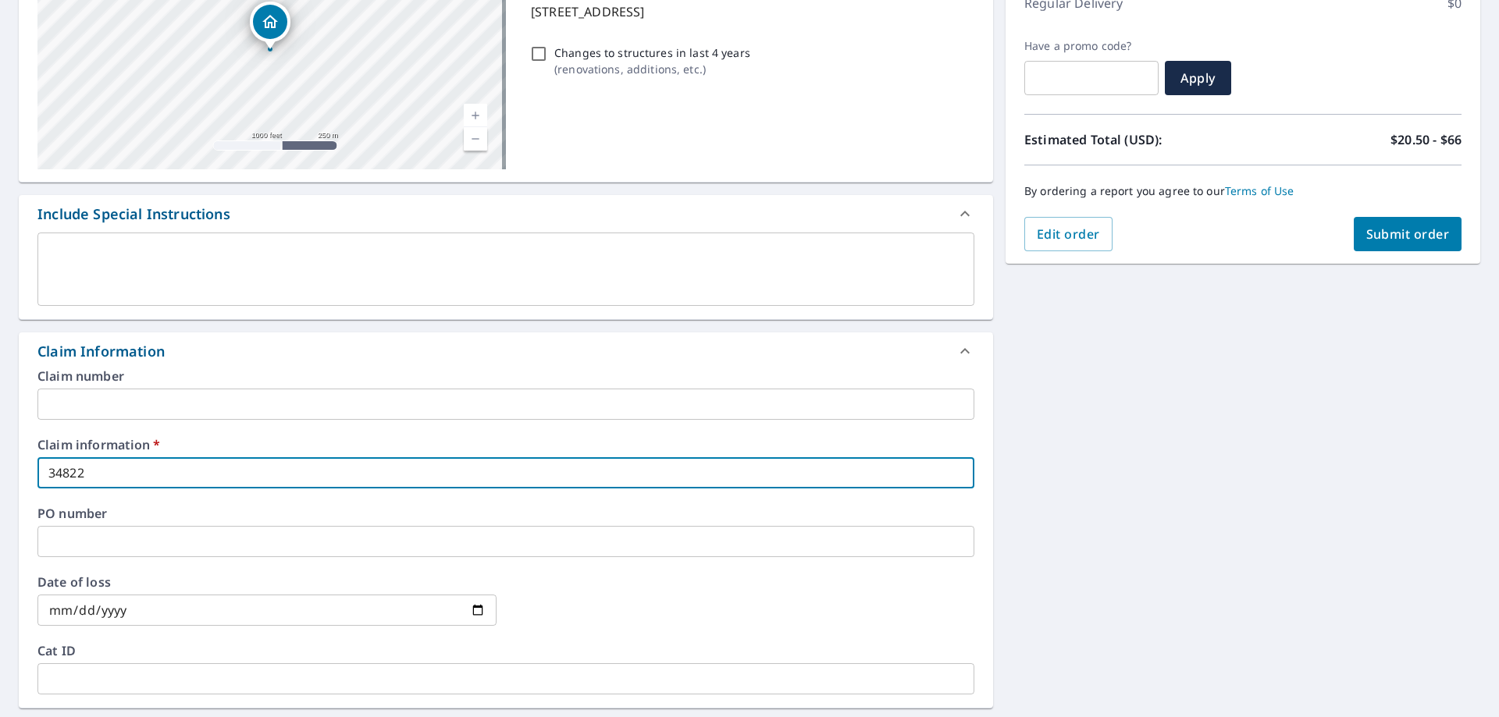
type input "34822"
checkbox input "true"
type input "34822 p"
checkbox input "true"
type input "34822 pe"
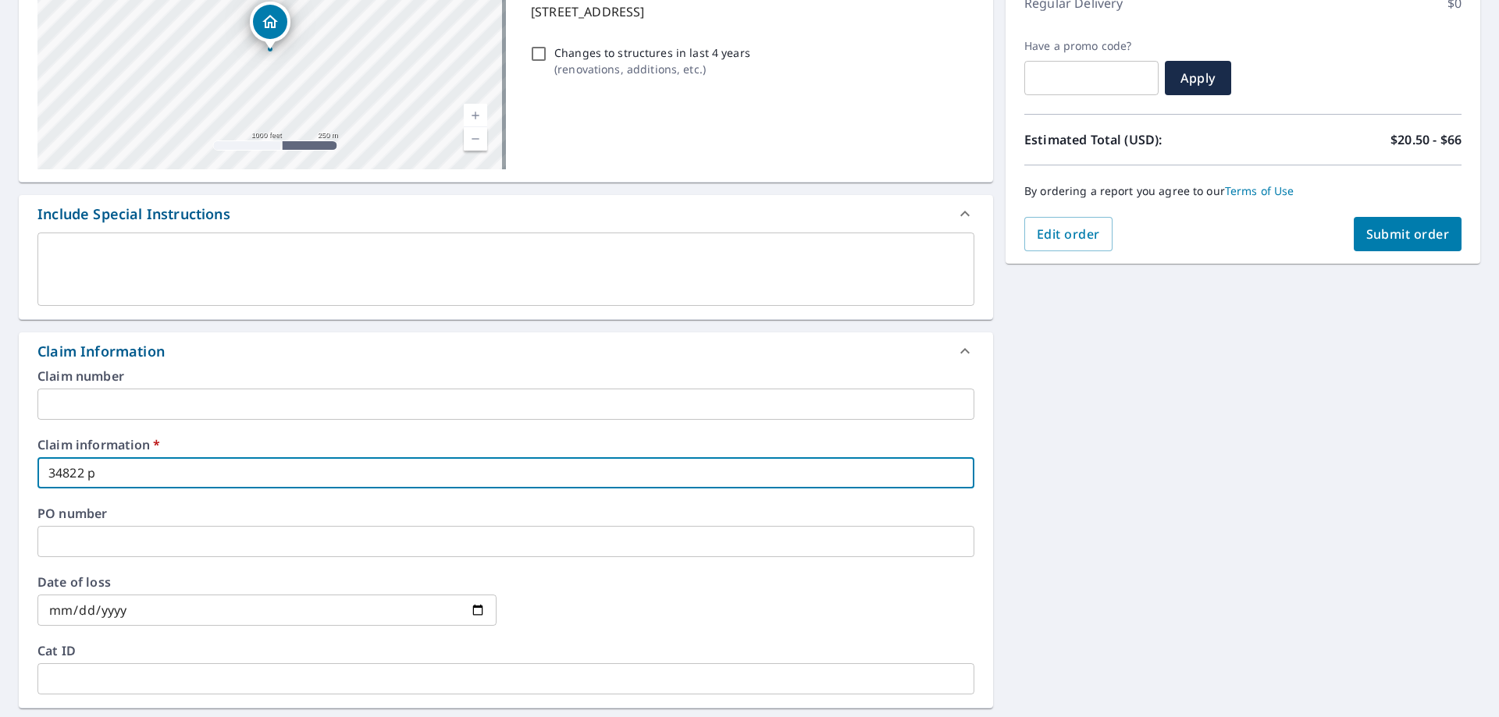
checkbox input "true"
type input "34822 pem"
checkbox input "true"
type input "34822 pemb"
checkbox input "true"
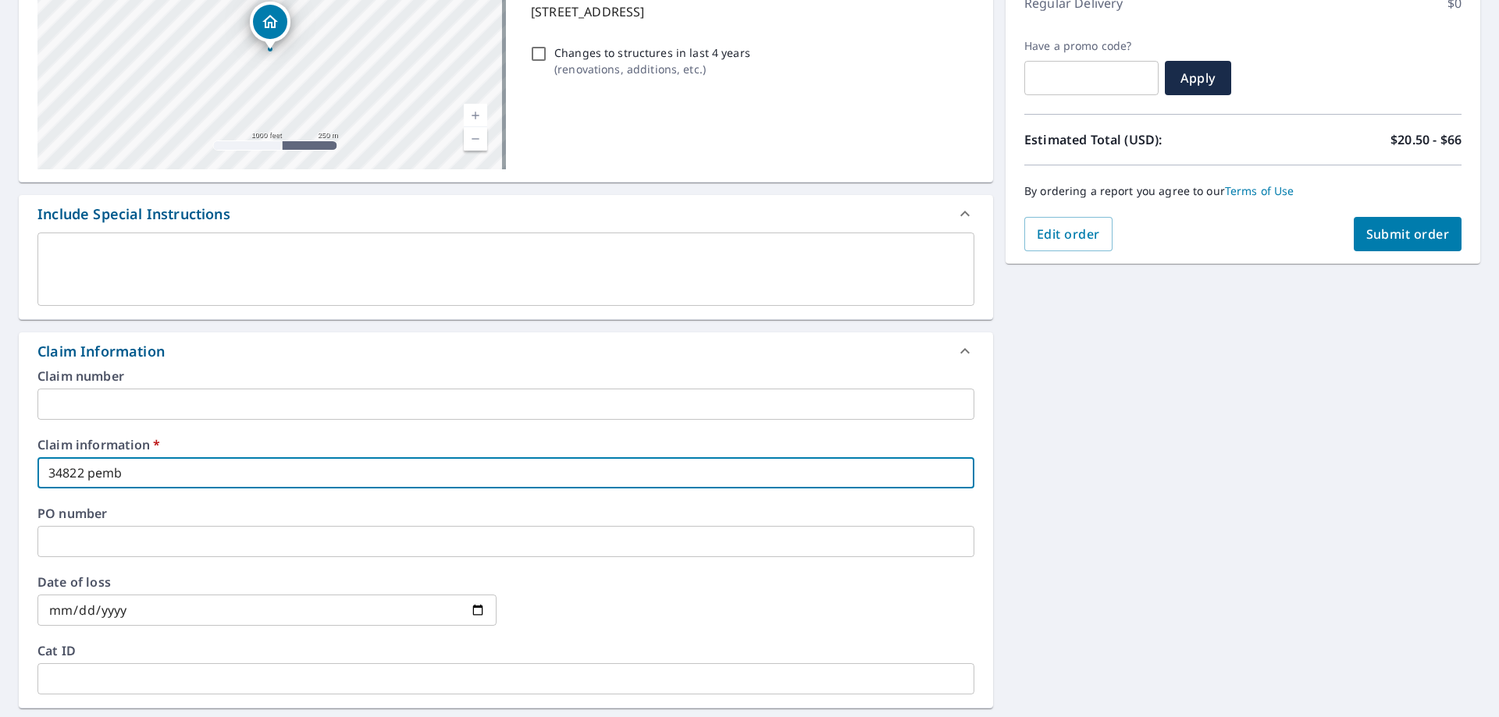
type input "34822 pembr"
checkbox input "true"
type input "34822 pembro"
checkbox input "true"
type input "34822 pembrok"
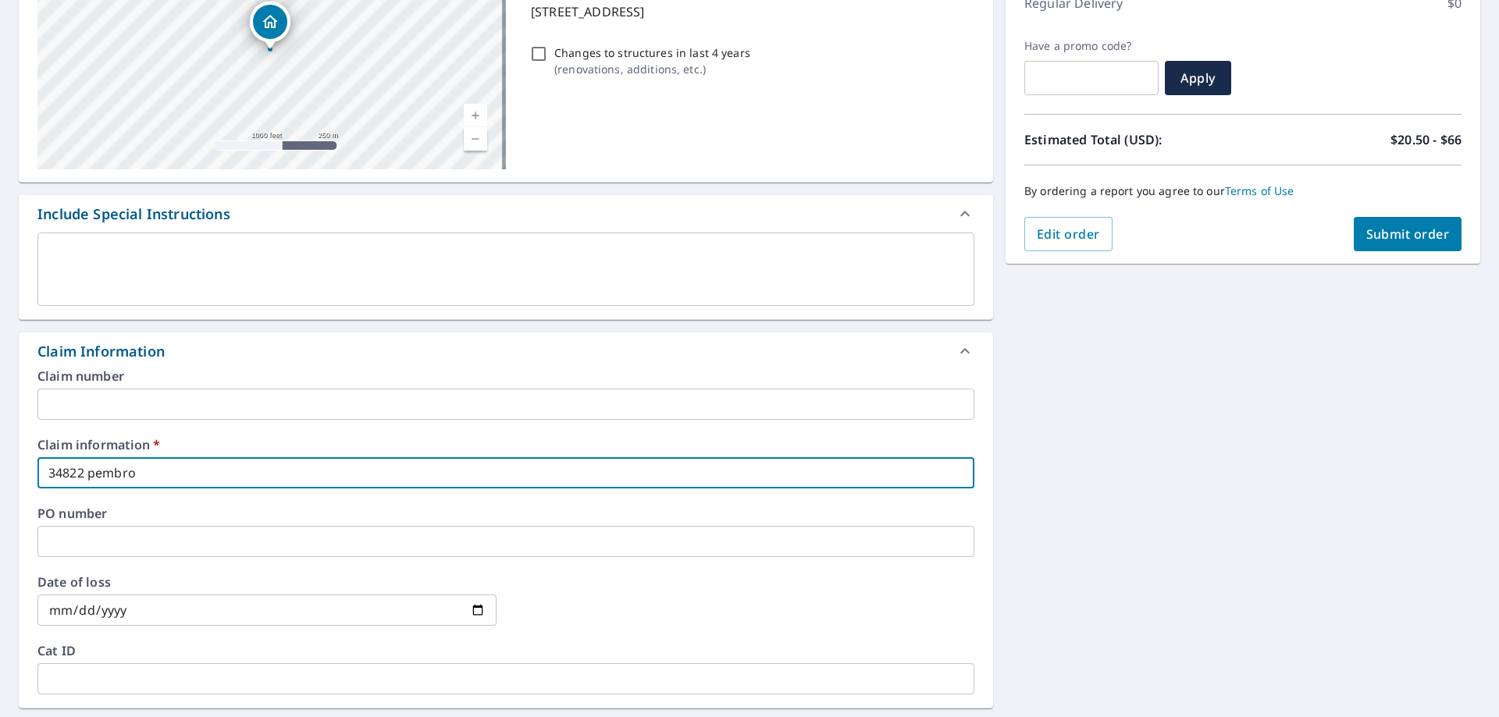
checkbox input "true"
type input "34822 pembroke"
checkbox input "true"
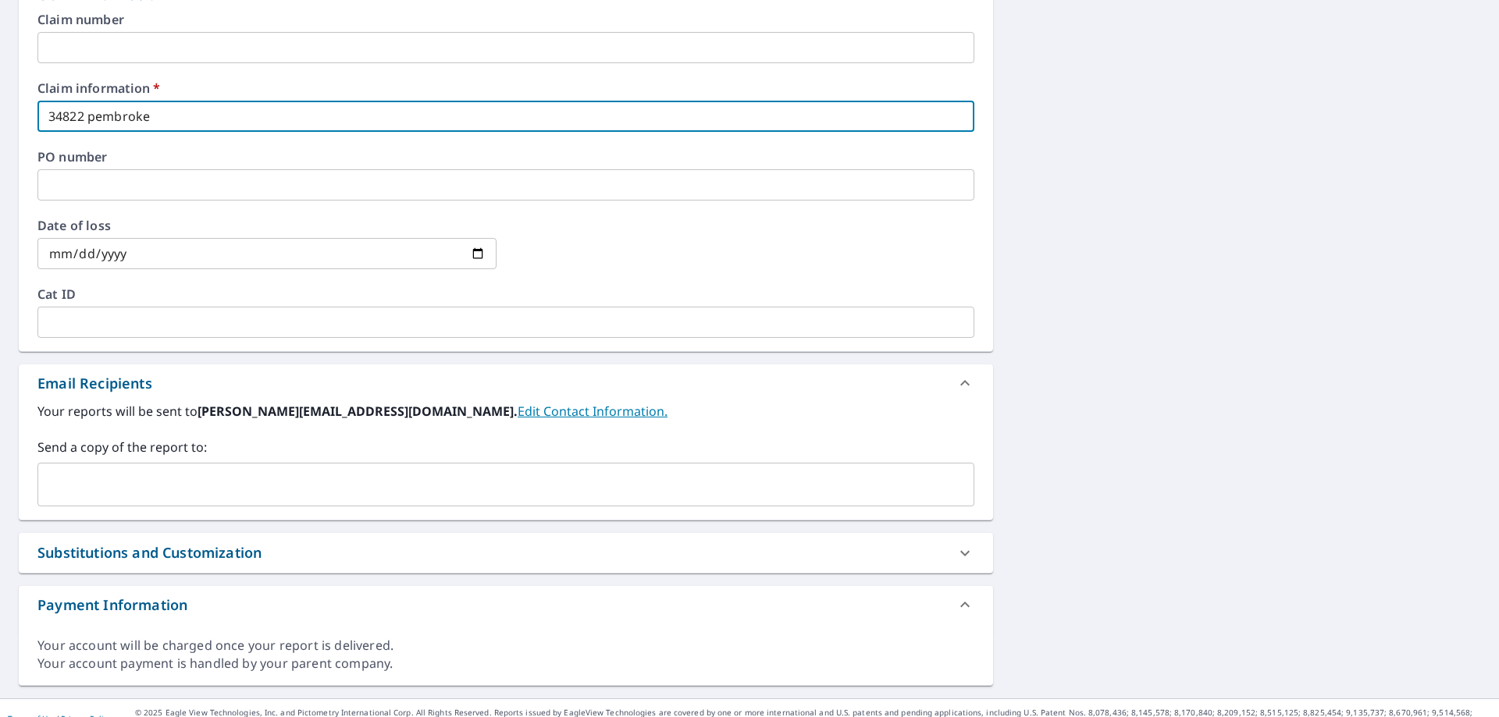
scroll to position [612, 0]
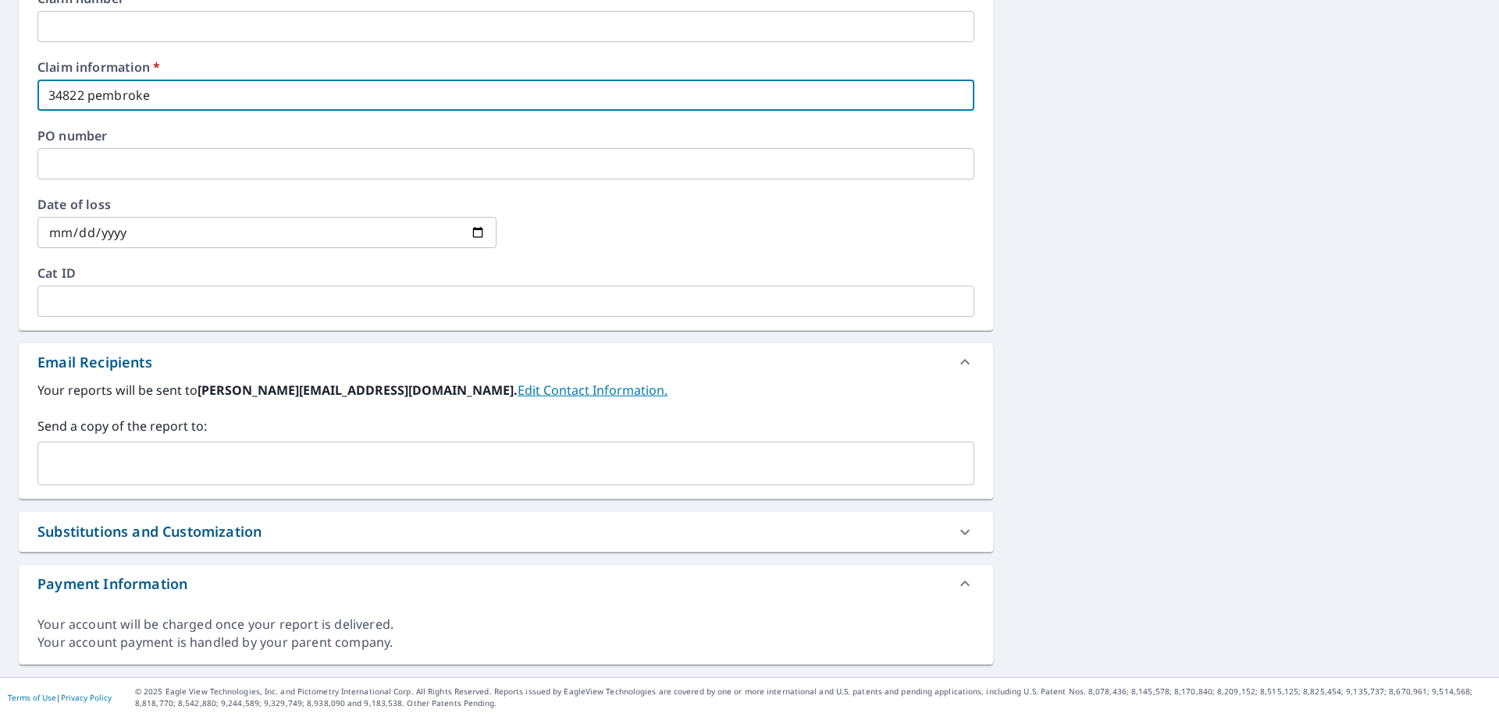
type input "34822 pembroke"
click at [133, 471] on input "text" at bounding box center [493, 464] width 899 height 30
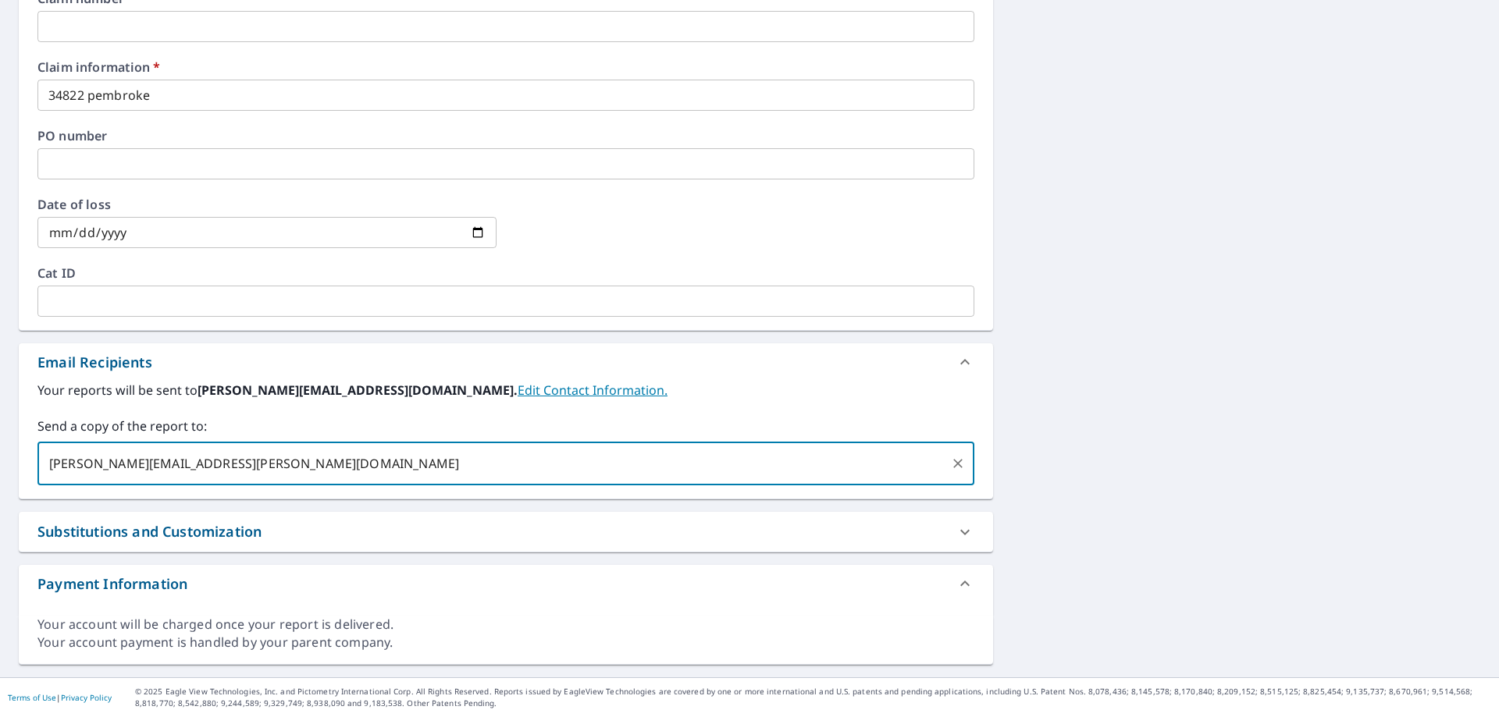
type input "[PERSON_NAME][EMAIL_ADDRESS][PERSON_NAME][DOMAIN_NAME]"
checkbox input "true"
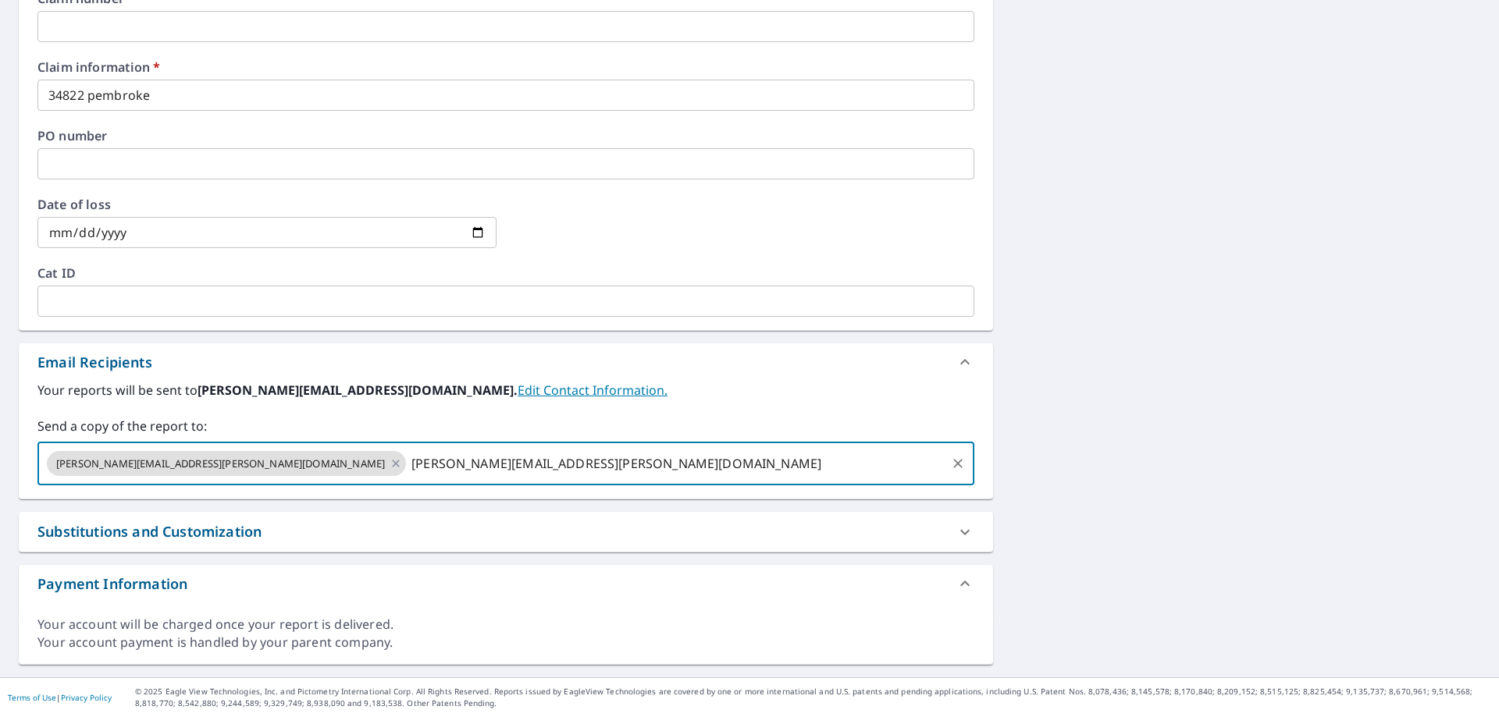
type input "[PERSON_NAME][EMAIL_ADDRESS][PERSON_NAME][DOMAIN_NAME]"
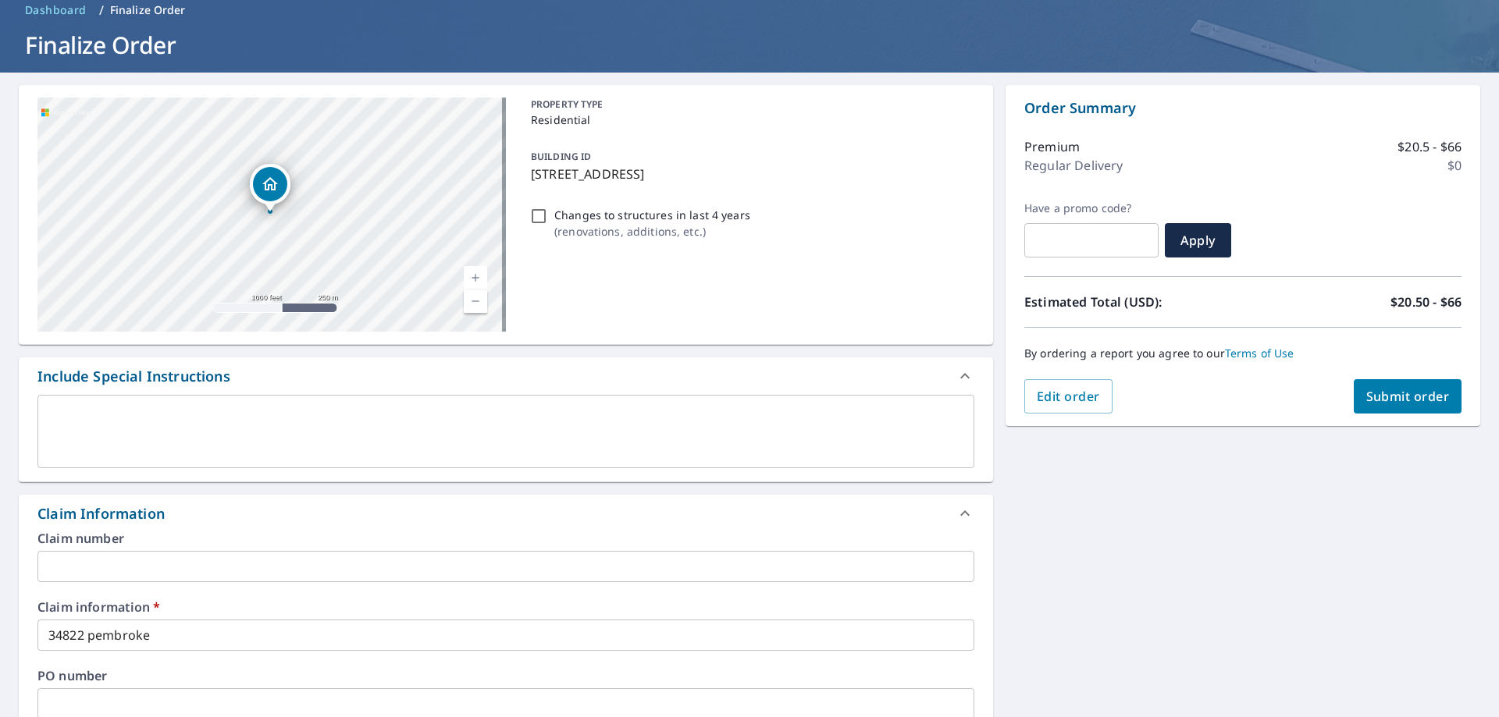
scroll to position [0, 0]
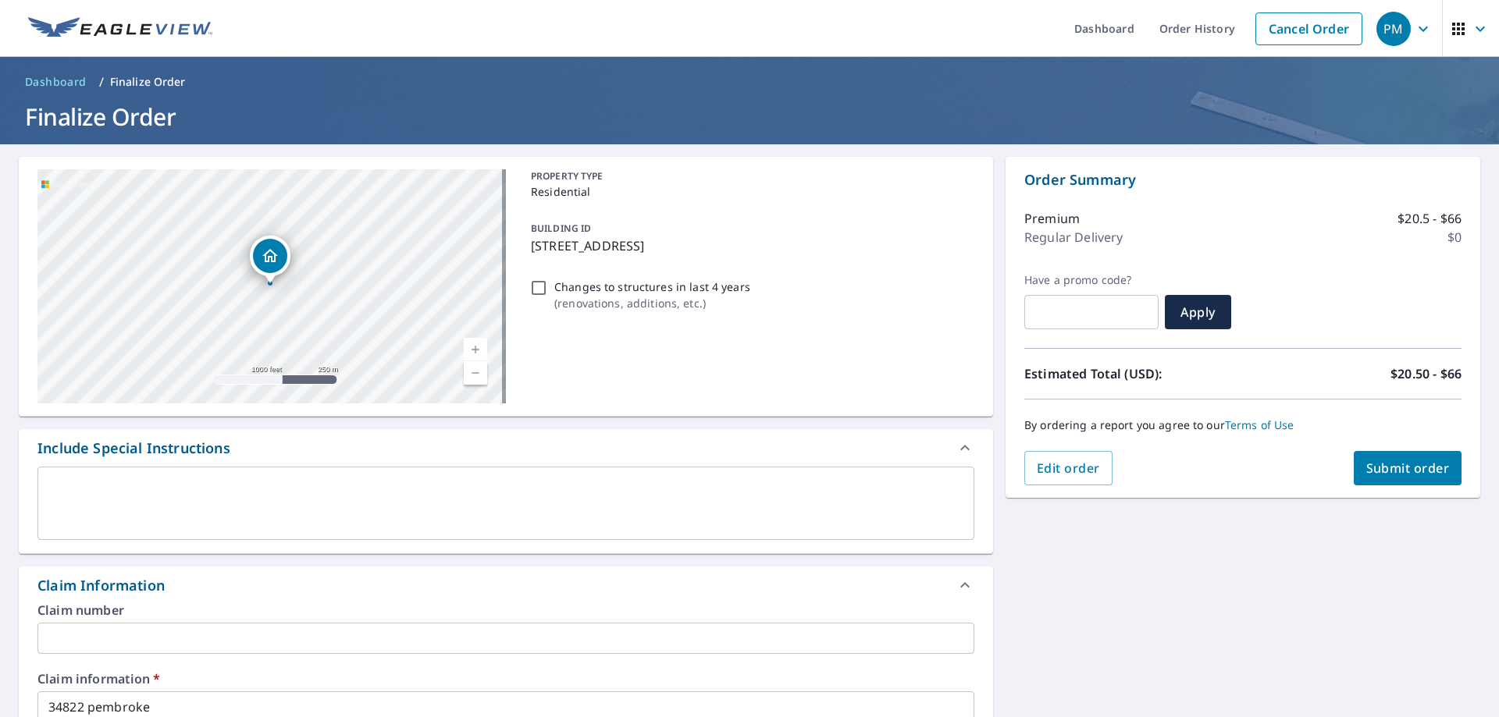
click at [1428, 478] on button "Submit order" at bounding box center [1407, 468] width 108 height 34
checkbox input "true"
